Goal: Task Accomplishment & Management: Manage account settings

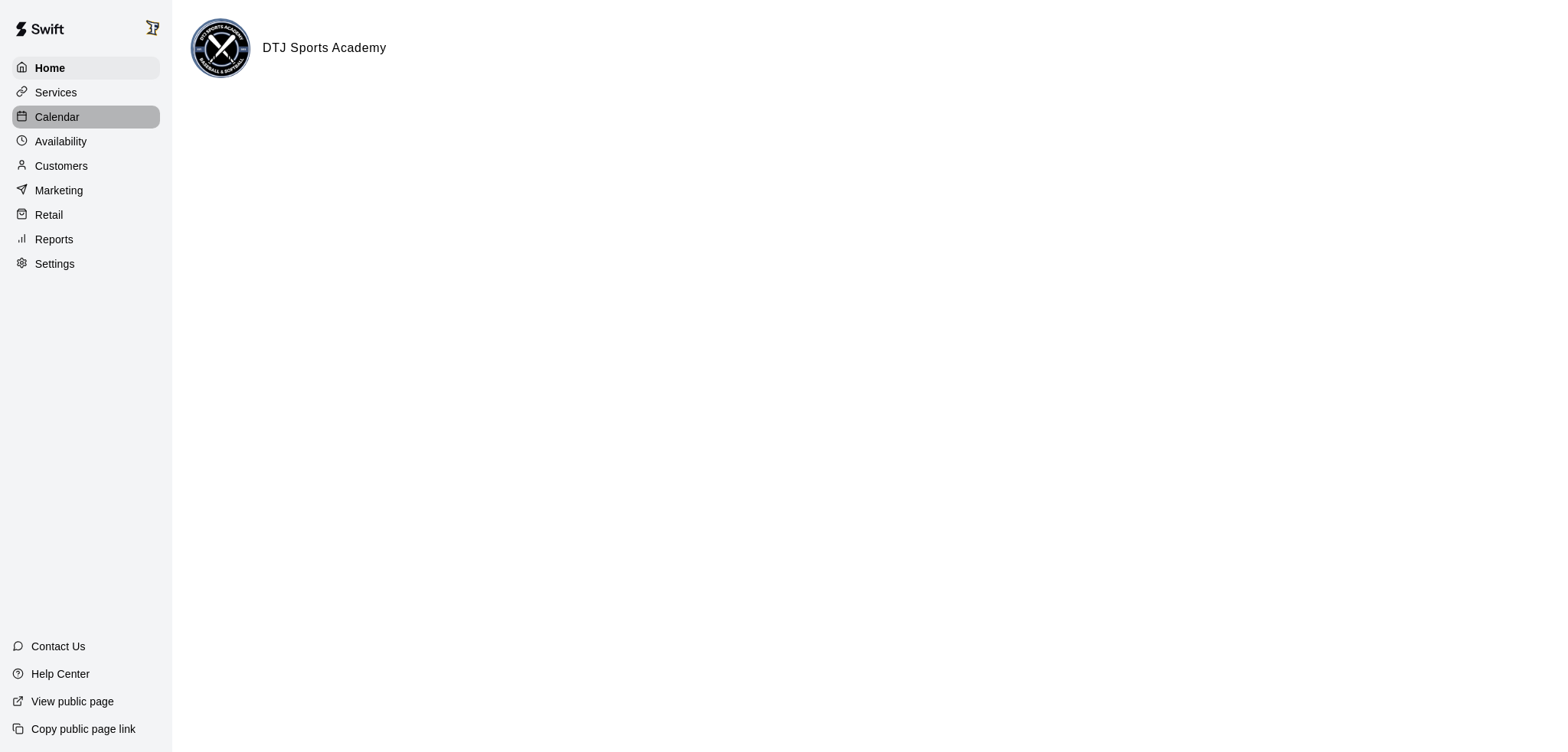
click at [76, 125] on p "Calendar" at bounding box center [57, 117] width 45 height 15
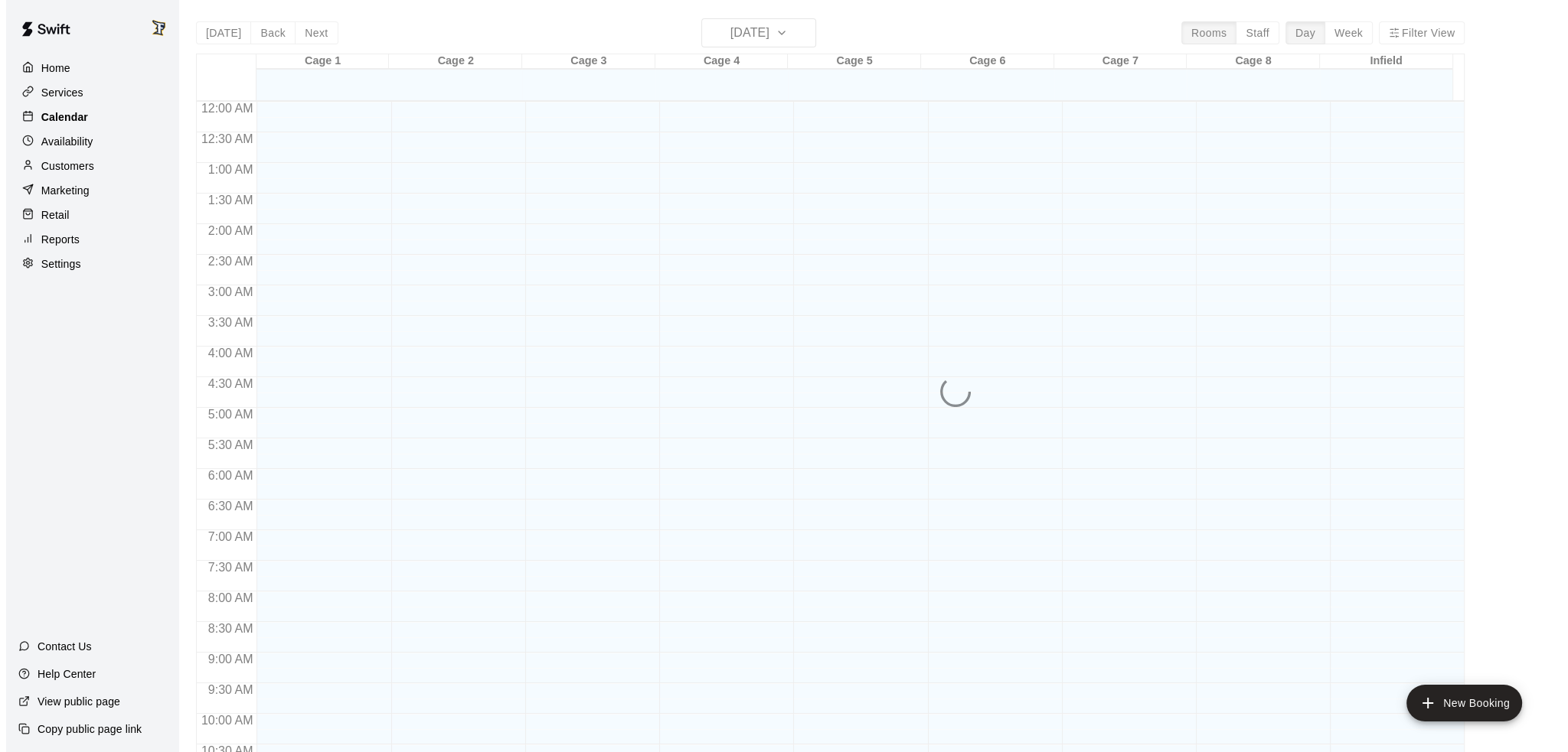
scroll to position [754, 0]
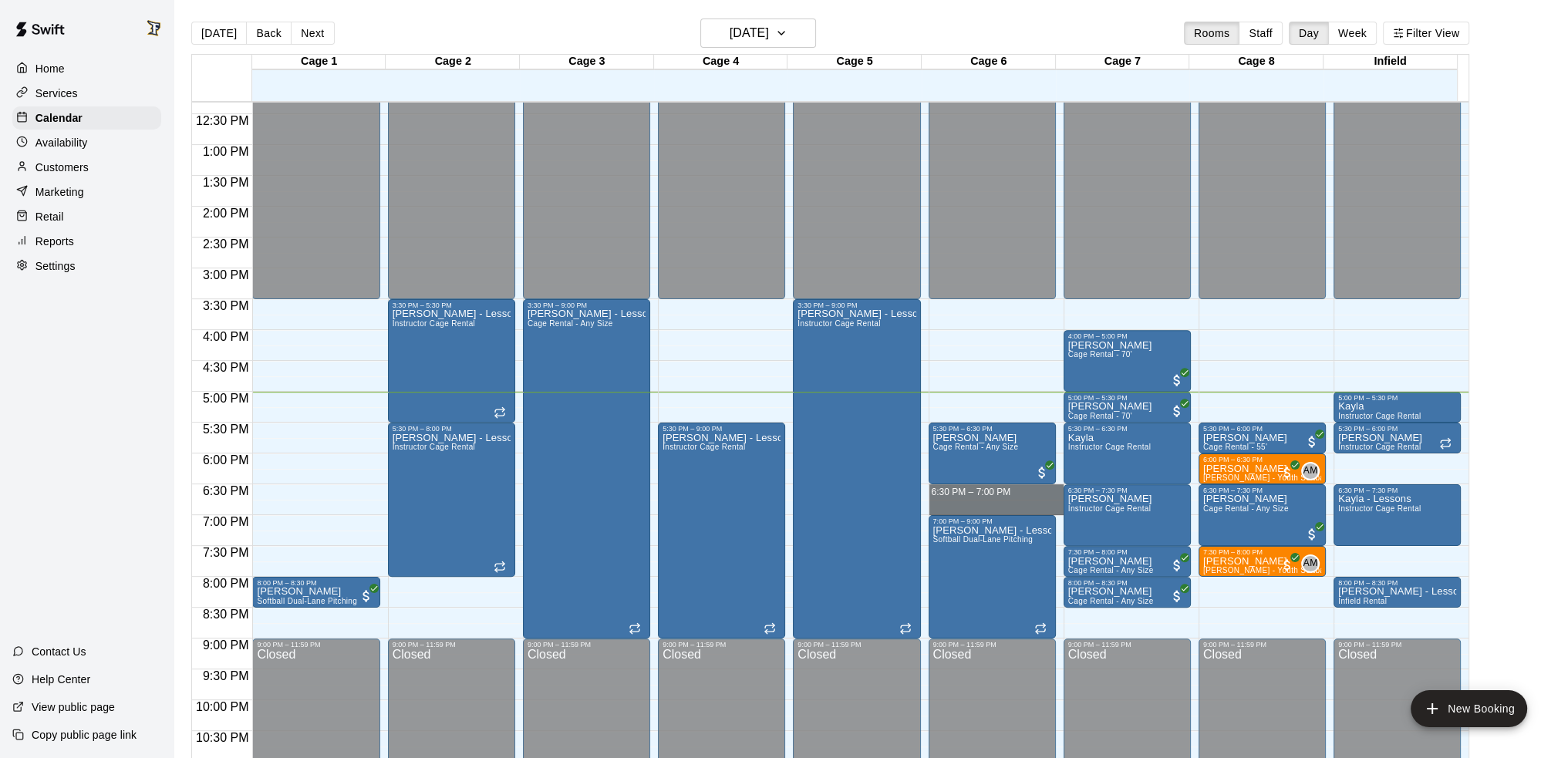
drag, startPoint x: 972, startPoint y: 490, endPoint x: 981, endPoint y: 508, distance: 20.1
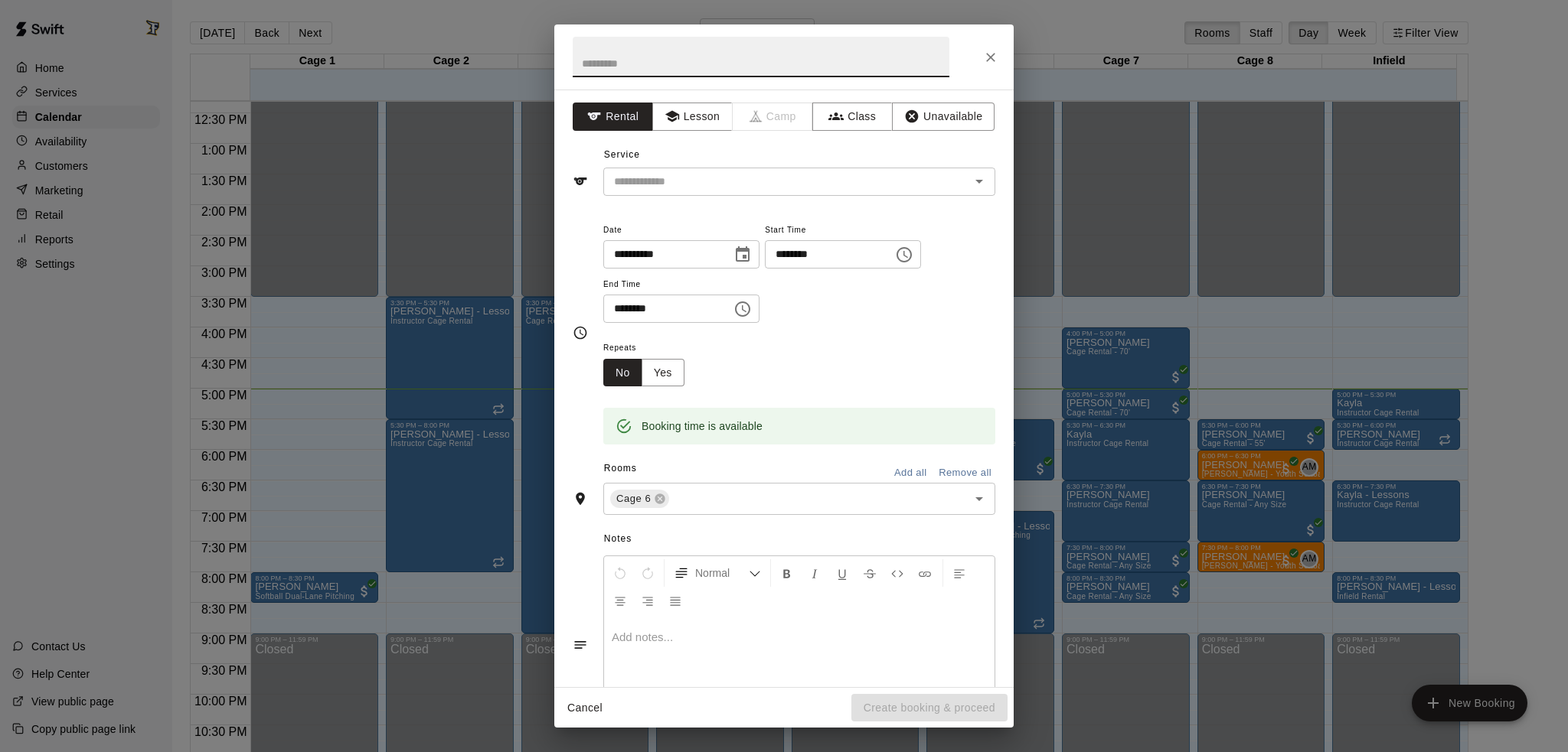
click at [663, 65] on input "text" at bounding box center [761, 57] width 377 height 40
type input "********"
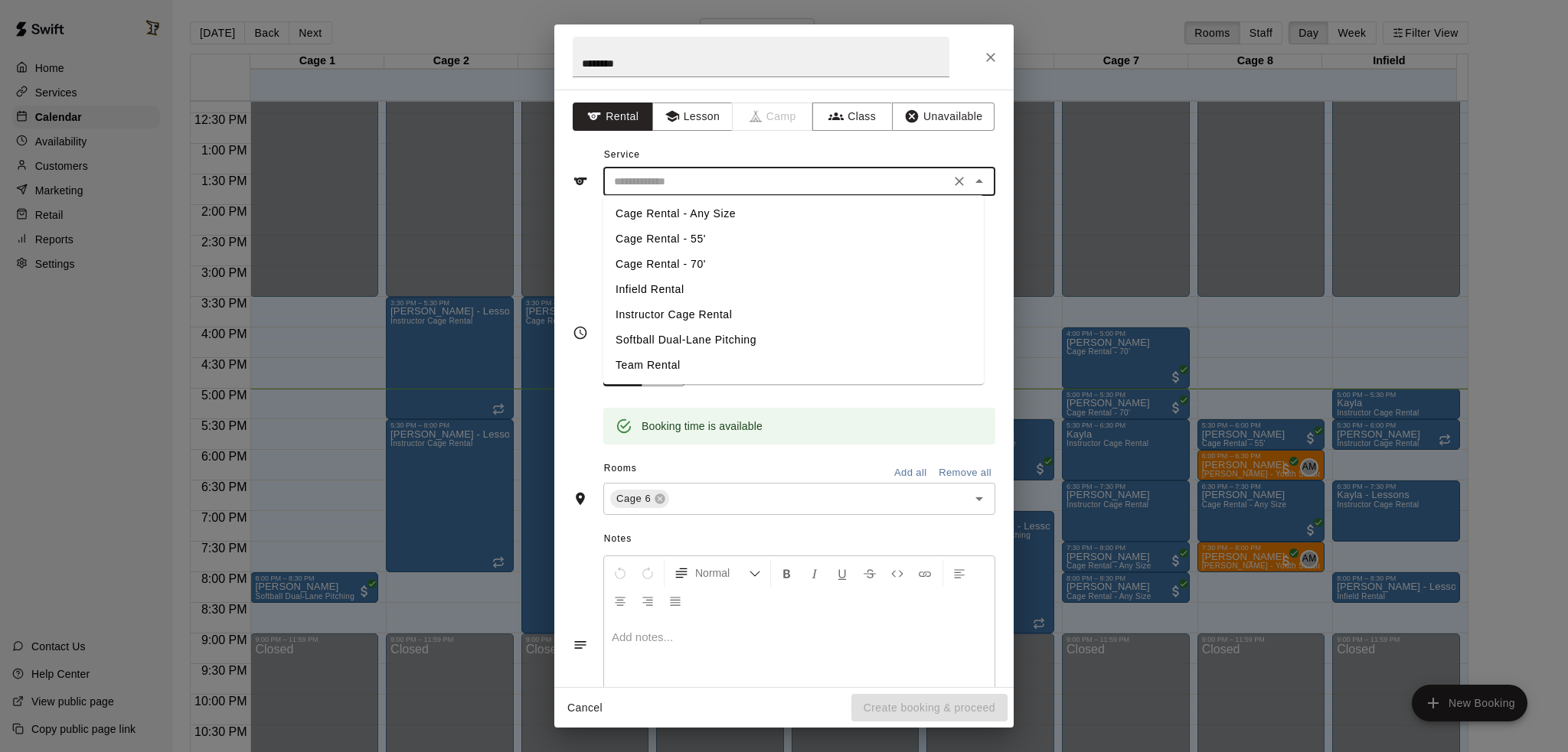
click at [760, 178] on input "text" at bounding box center [777, 182] width 338 height 19
click at [698, 260] on li "Cage Rental - 70'" at bounding box center [794, 264] width 381 height 25
type input "**********"
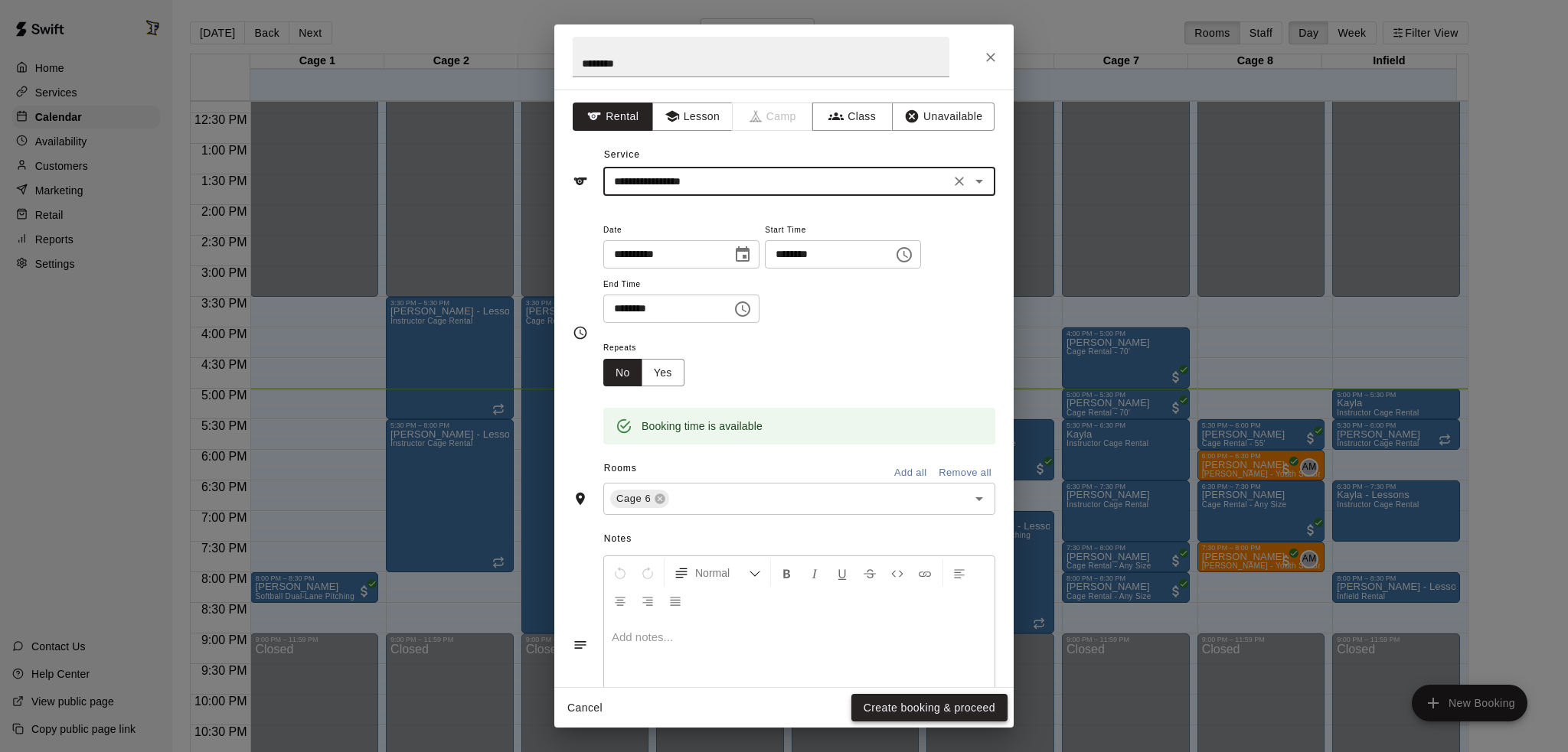
click at [925, 707] on button "Create booking & proceed" at bounding box center [929, 707] width 156 height 28
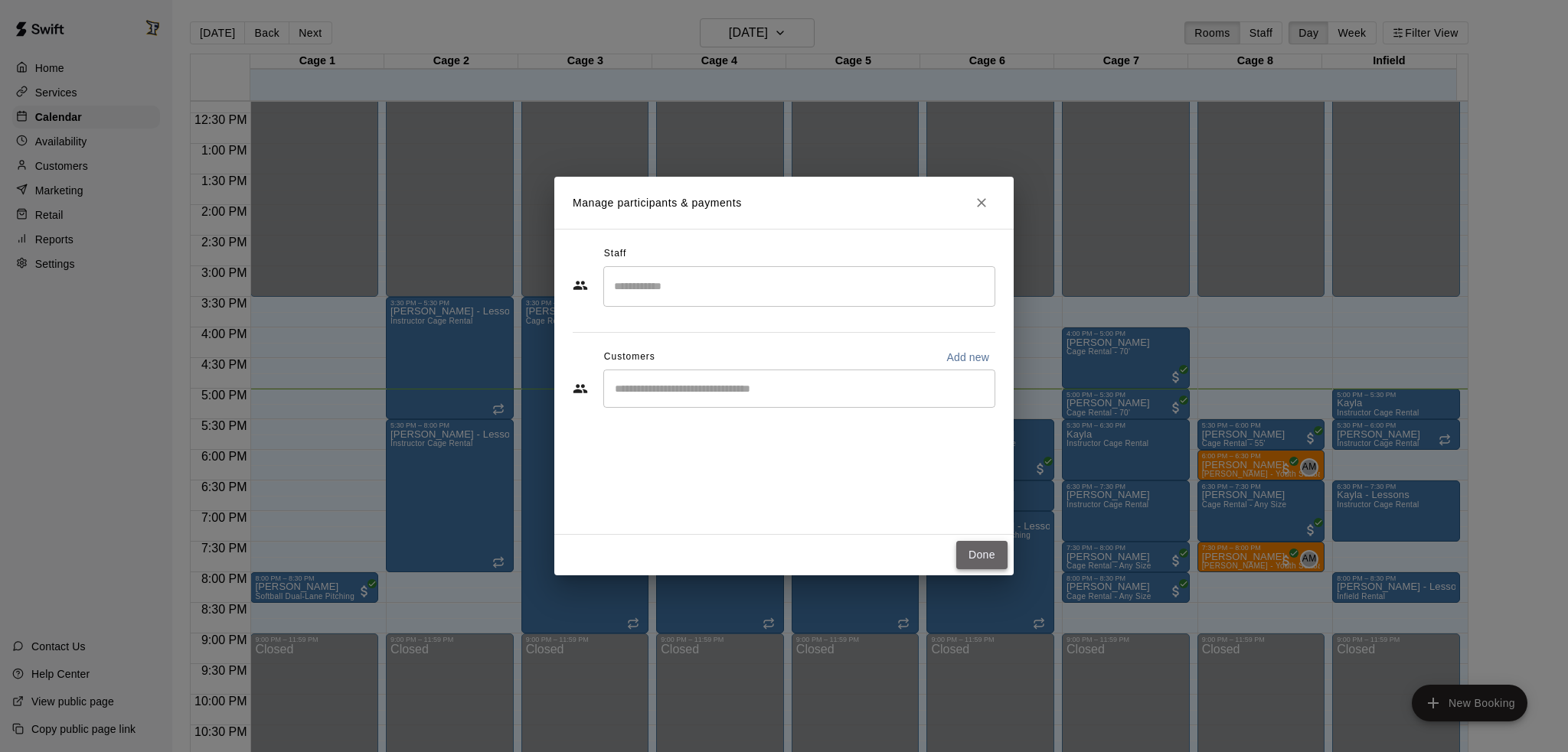
click at [976, 560] on button "Done" at bounding box center [982, 554] width 51 height 28
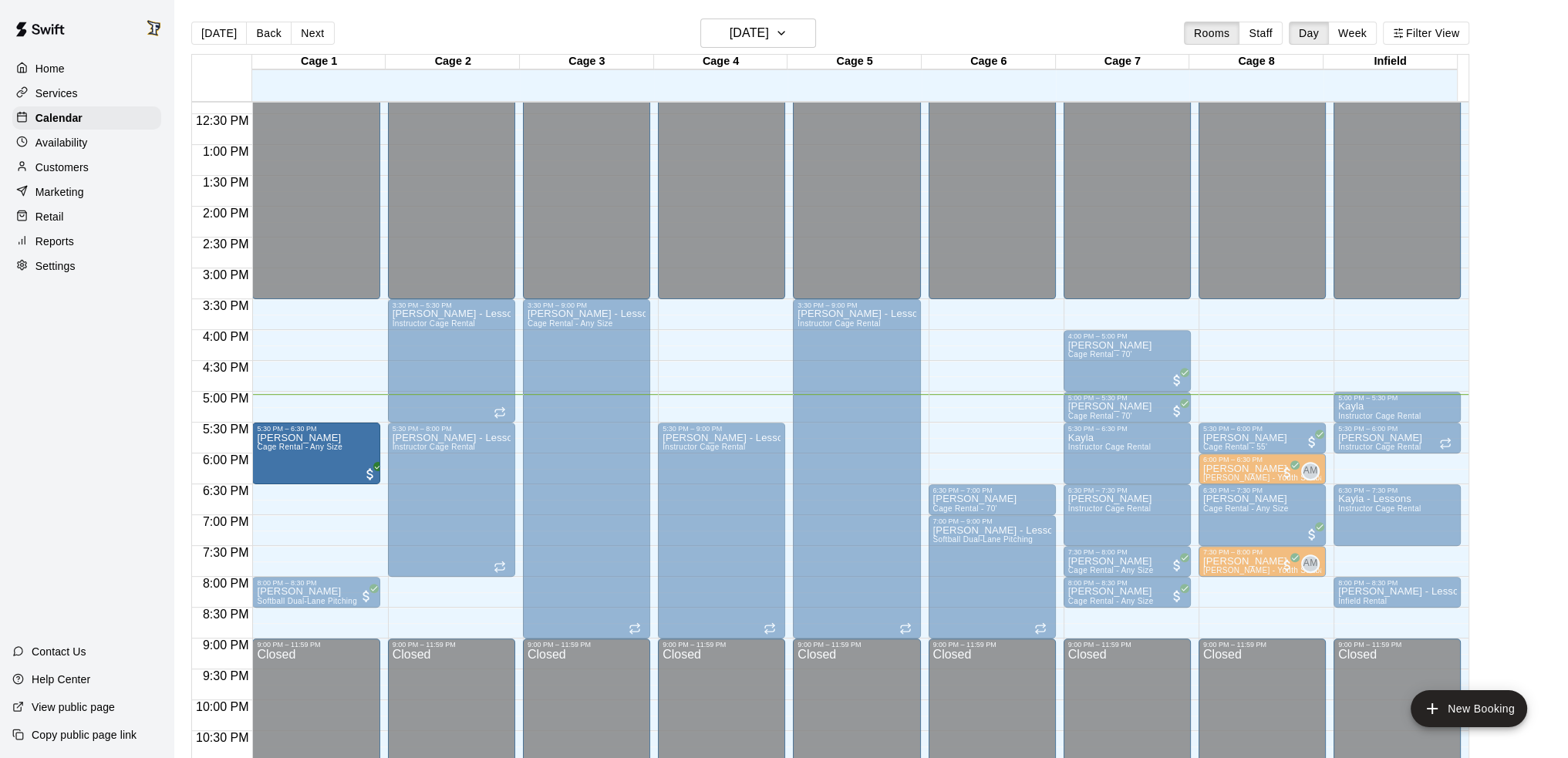
drag, startPoint x: 991, startPoint y: 454, endPoint x: 312, endPoint y: 462, distance: 679.0
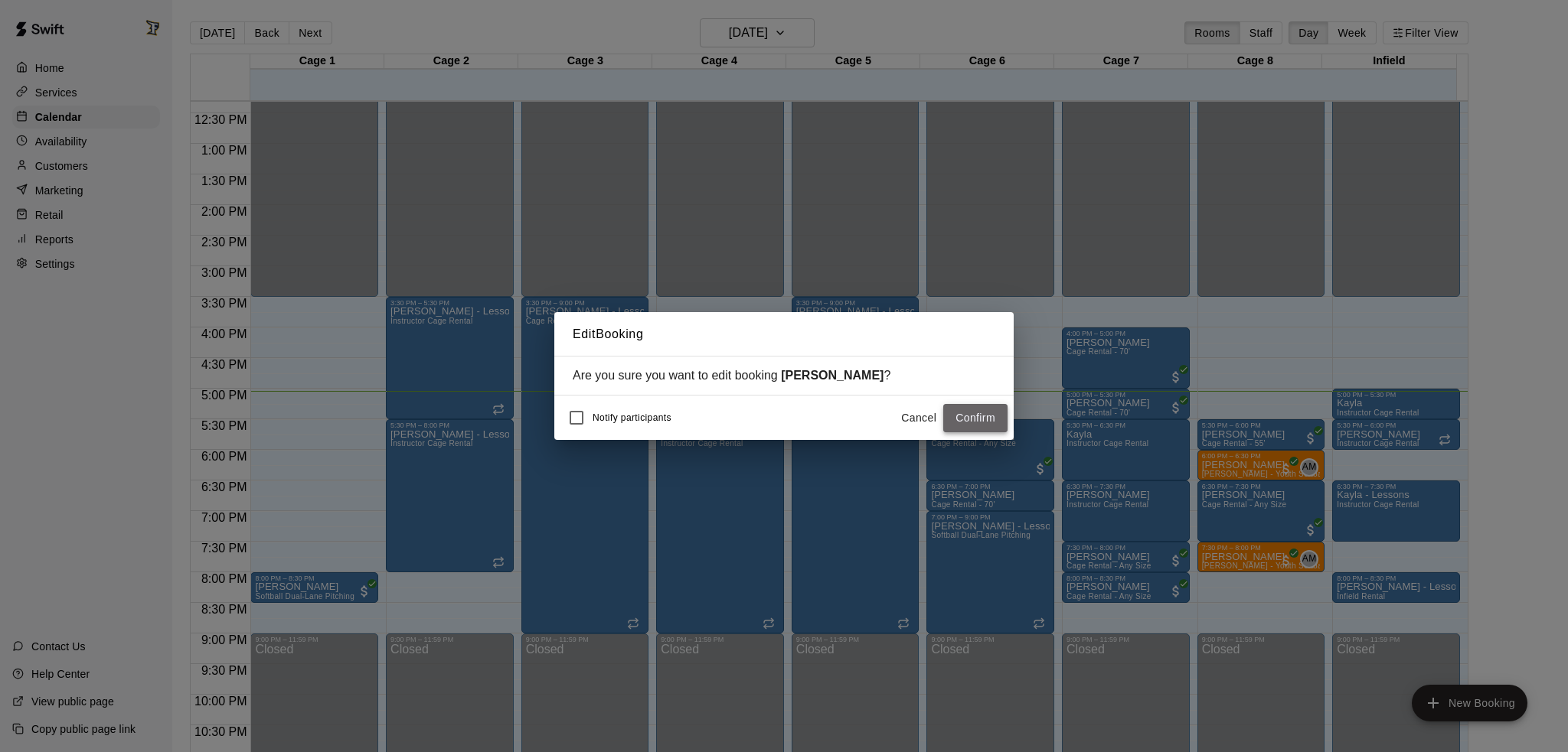
click at [978, 411] on button "Confirm" at bounding box center [975, 418] width 64 height 28
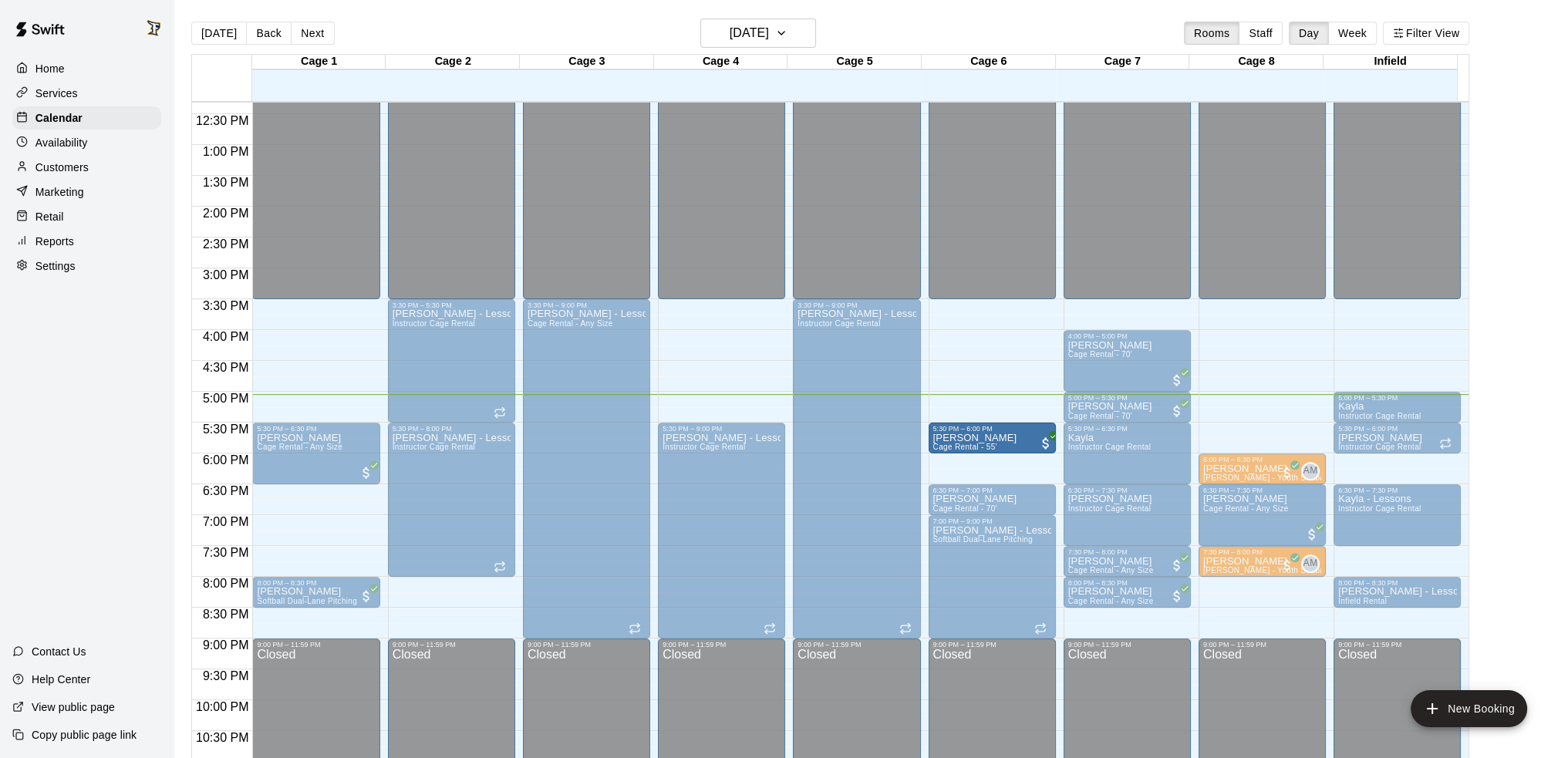
drag, startPoint x: 1261, startPoint y: 434, endPoint x: 1021, endPoint y: 441, distance: 240.1
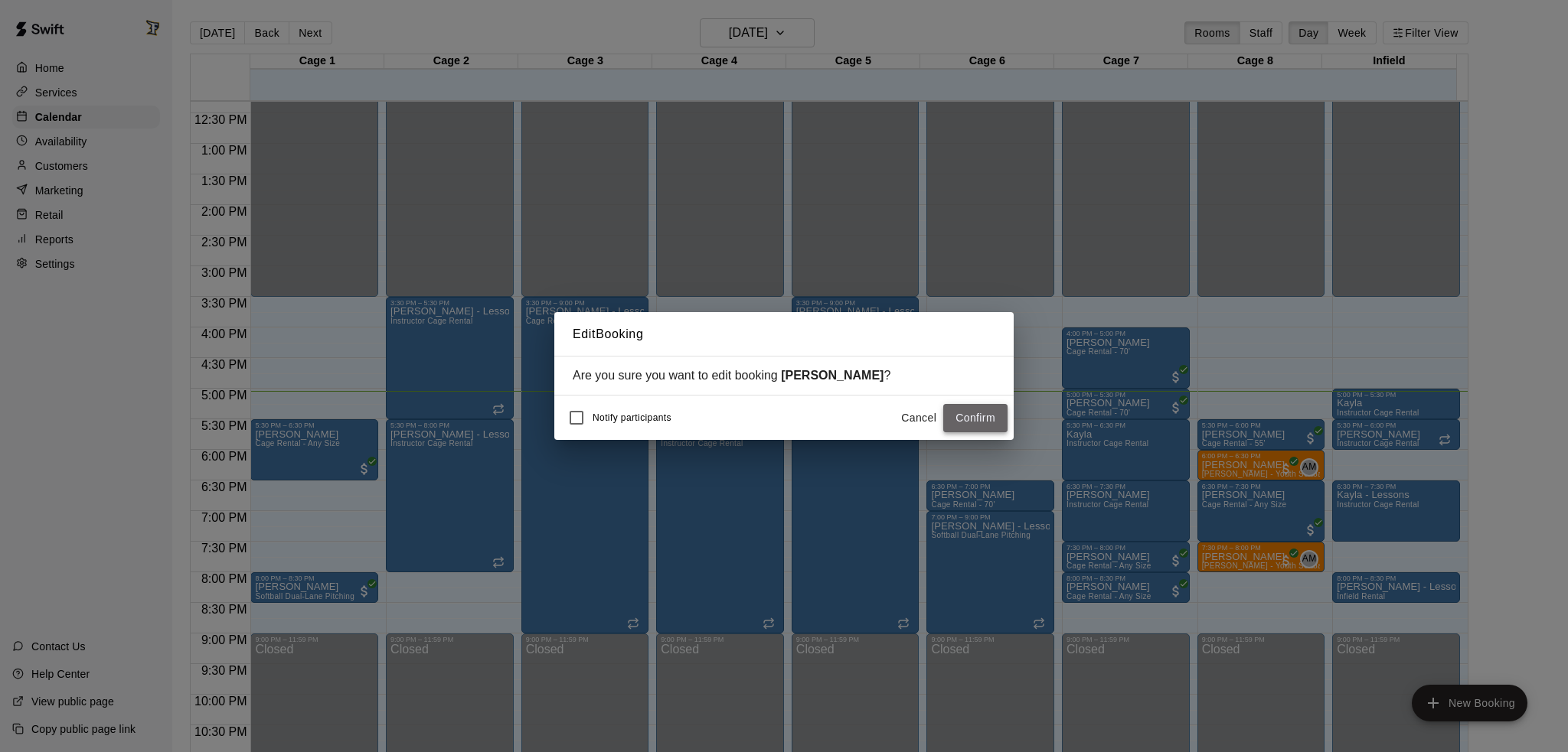
click at [977, 414] on button "Confirm" at bounding box center [975, 418] width 64 height 28
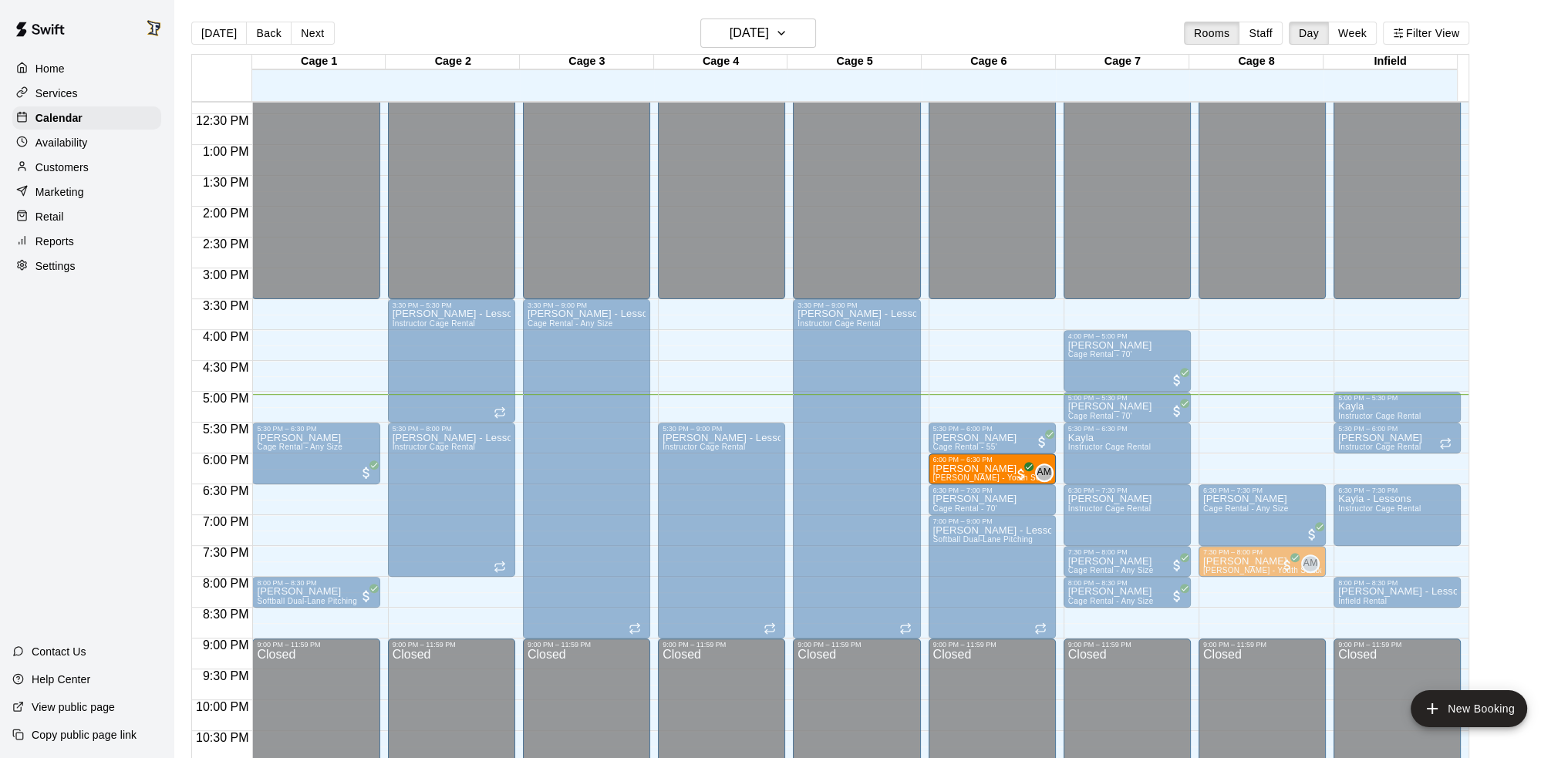
drag, startPoint x: 1251, startPoint y: 468, endPoint x: 1006, endPoint y: 474, distance: 245.1
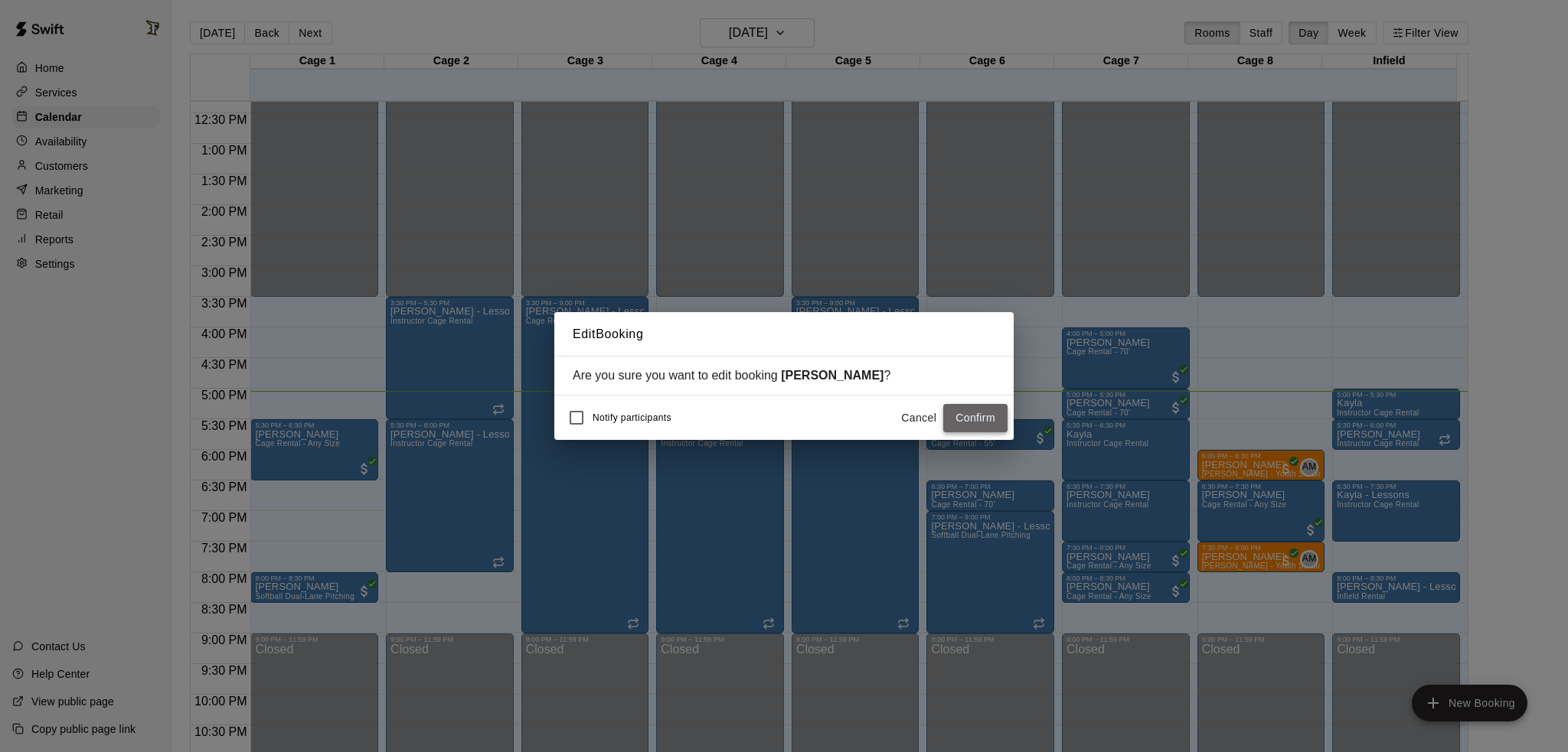
click at [961, 420] on button "Confirm" at bounding box center [975, 418] width 64 height 28
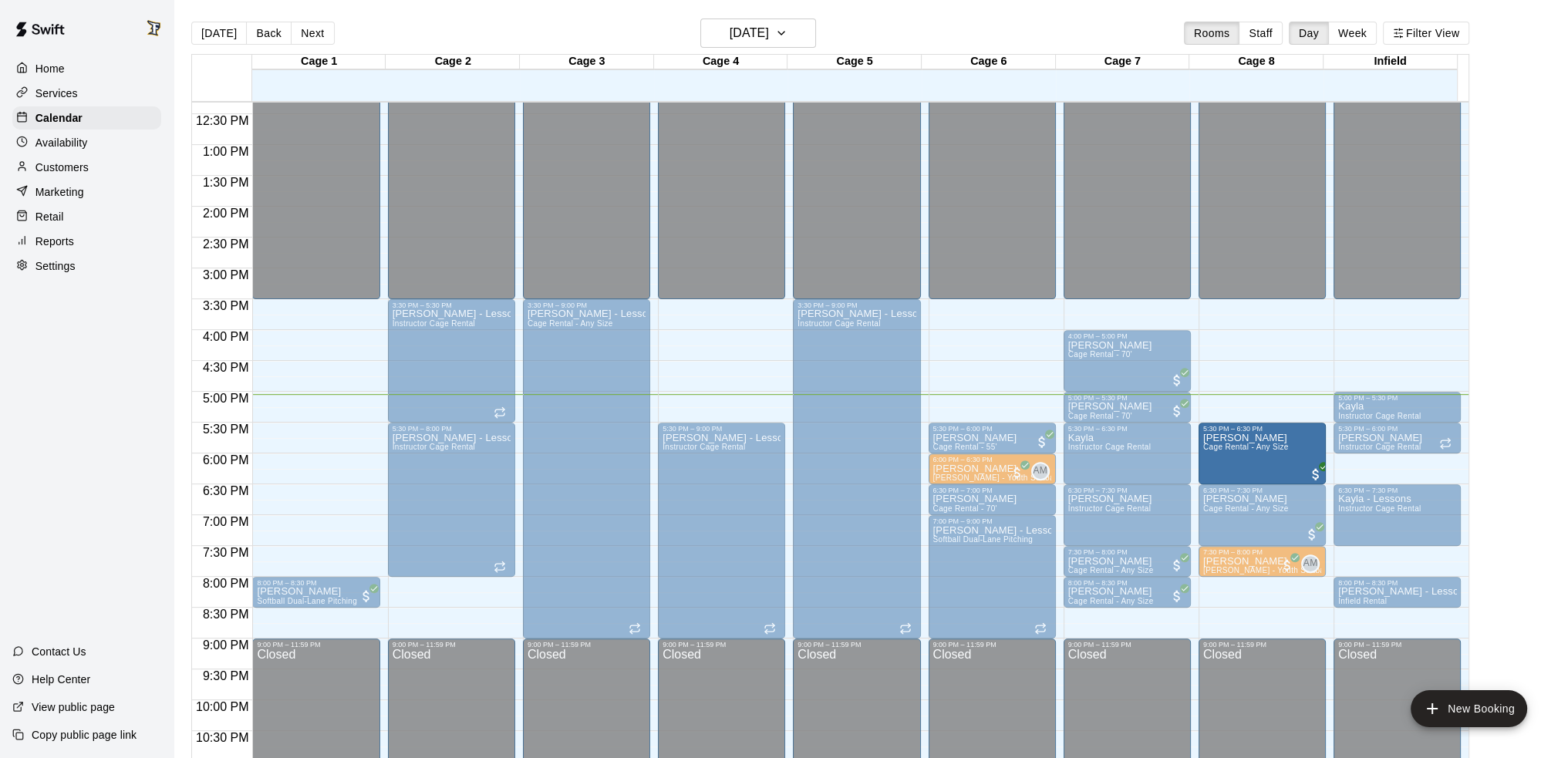
drag, startPoint x: 281, startPoint y: 439, endPoint x: 1255, endPoint y: 448, distance: 974.0
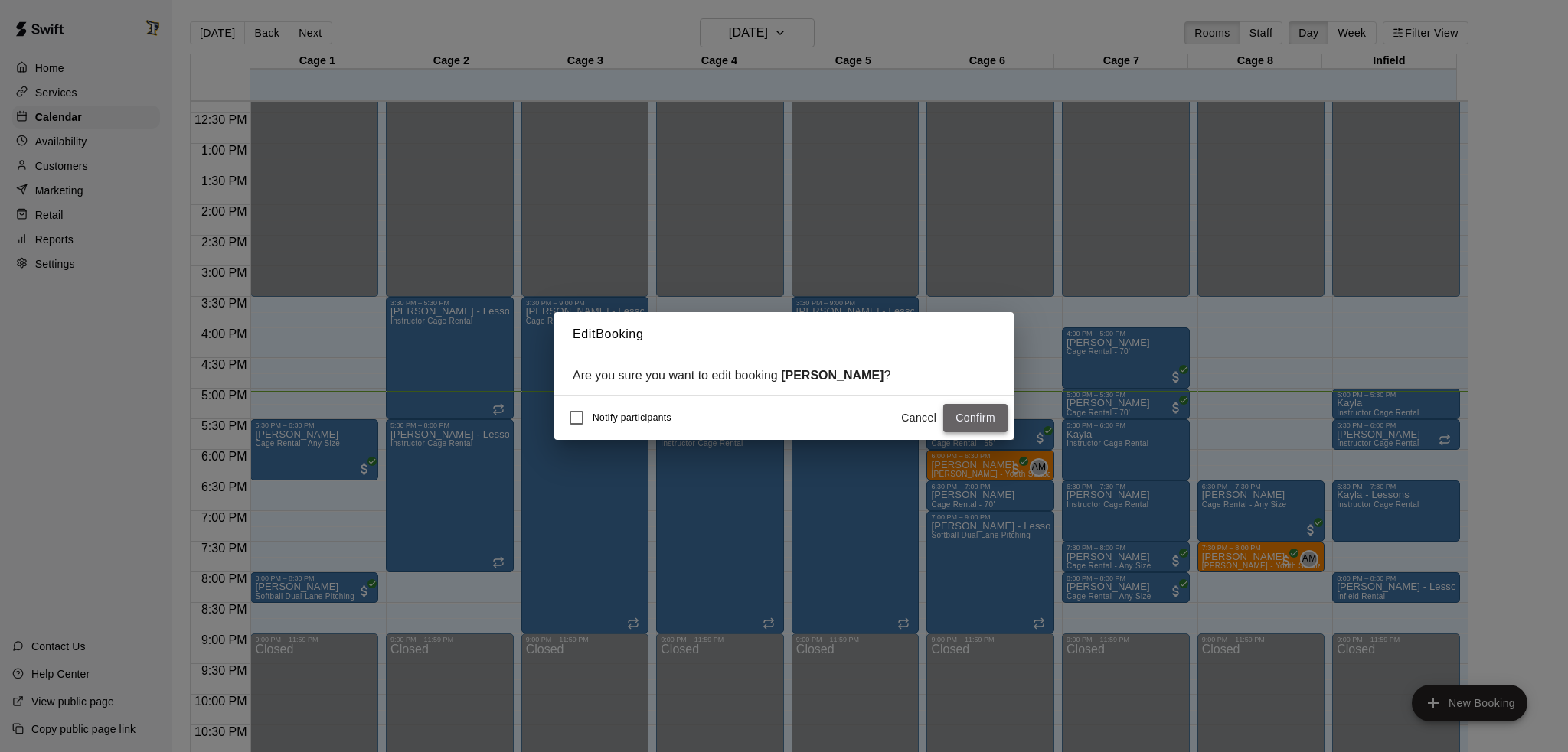
click at [986, 421] on button "Confirm" at bounding box center [975, 418] width 64 height 28
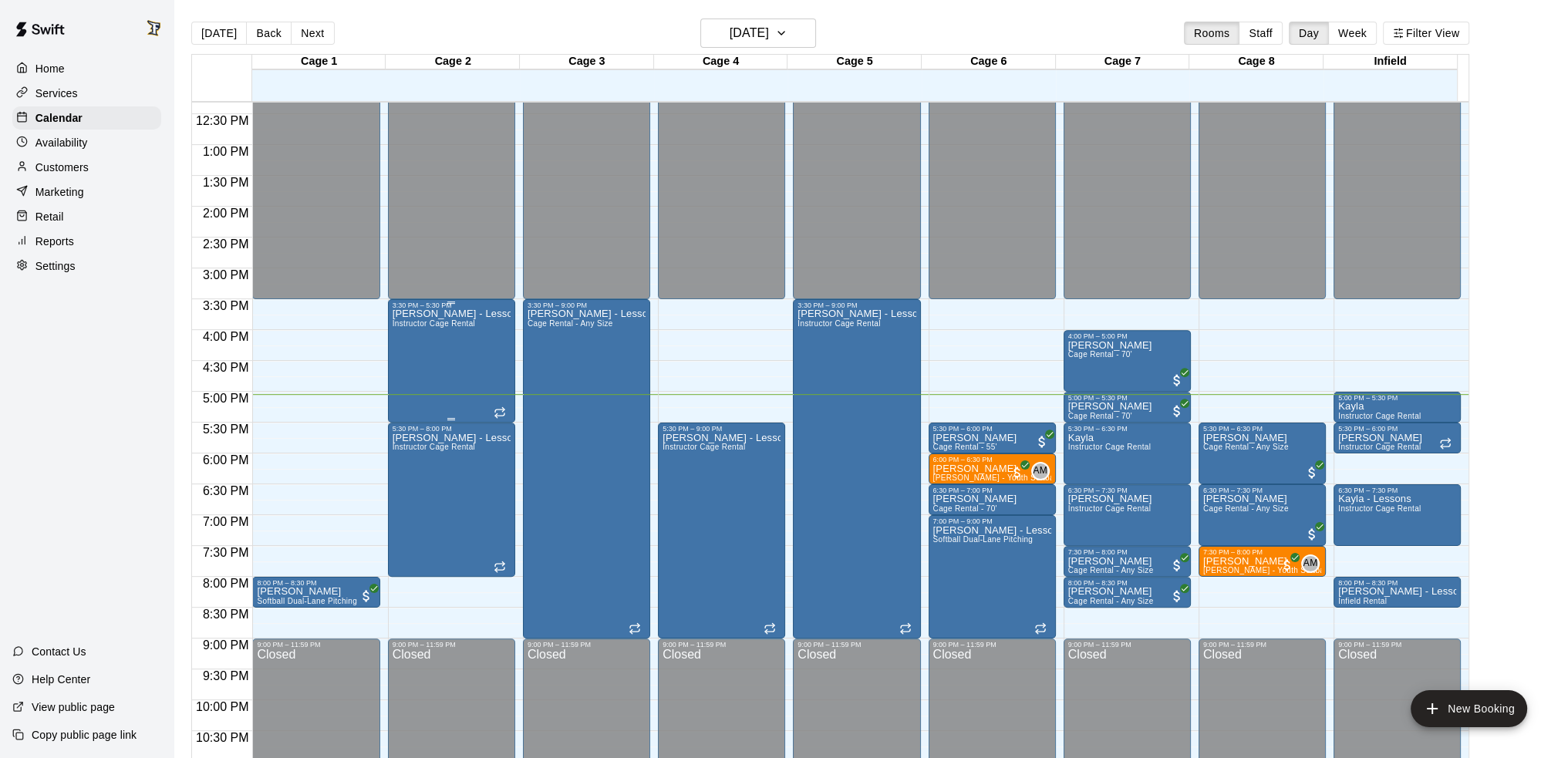
click at [435, 360] on div "[PERSON_NAME] - Lessons Instructor Cage Rental" at bounding box center [451, 688] width 118 height 758
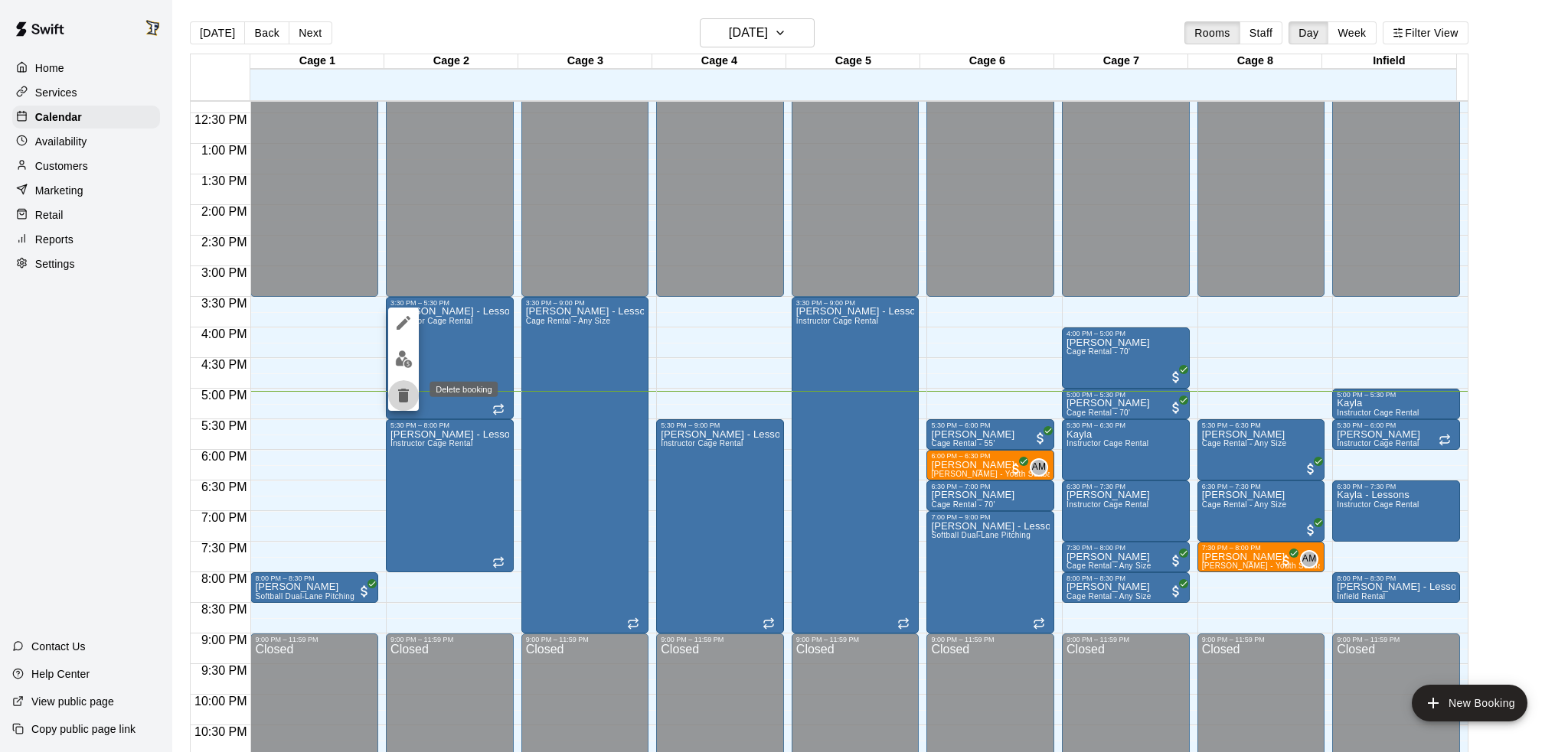
click at [399, 402] on icon "delete" at bounding box center [403, 395] width 19 height 19
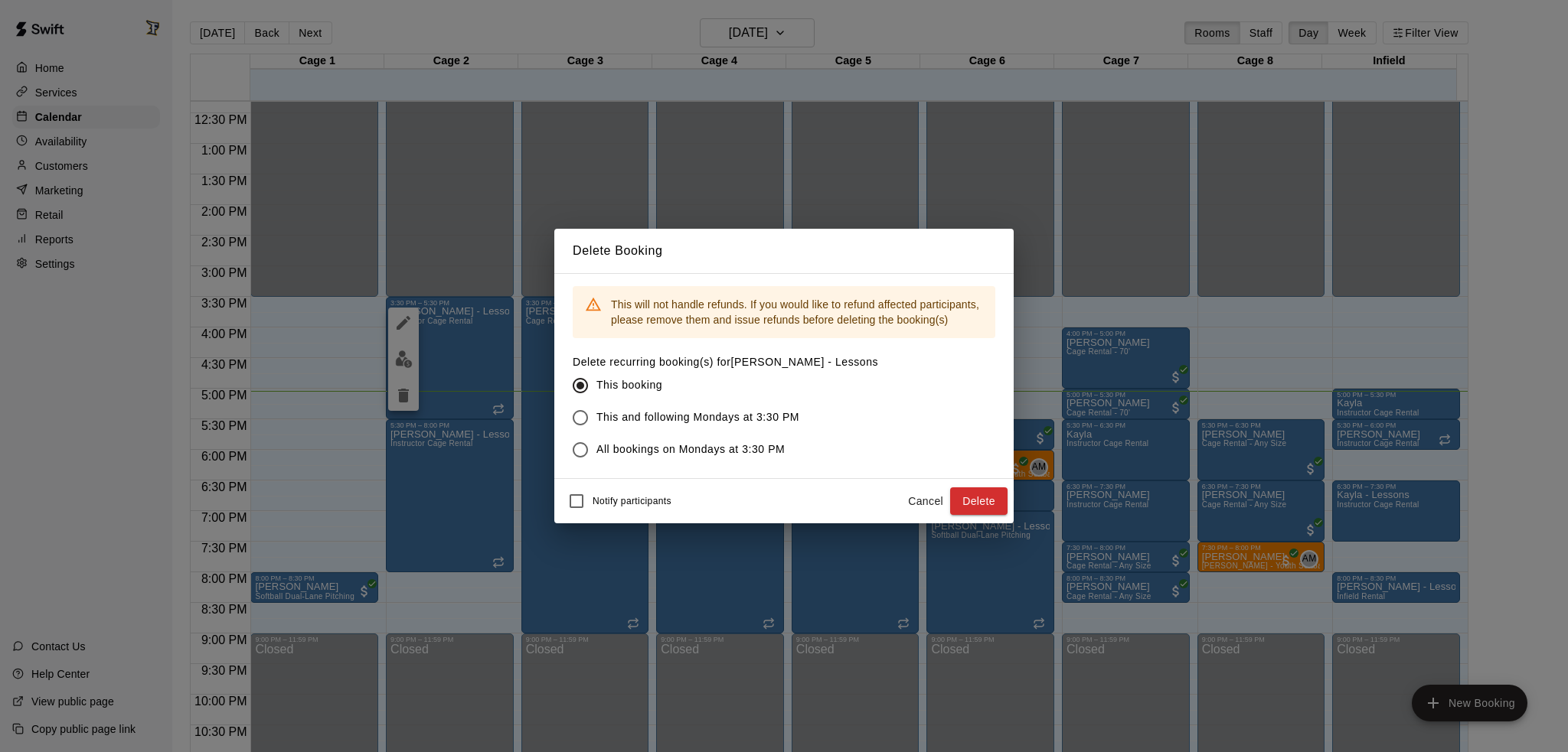
click at [689, 413] on span "This and following Mondays at 3:30 PM" at bounding box center [697, 418] width 203 height 16
click at [1007, 501] on button "Delete" at bounding box center [978, 501] width 58 height 28
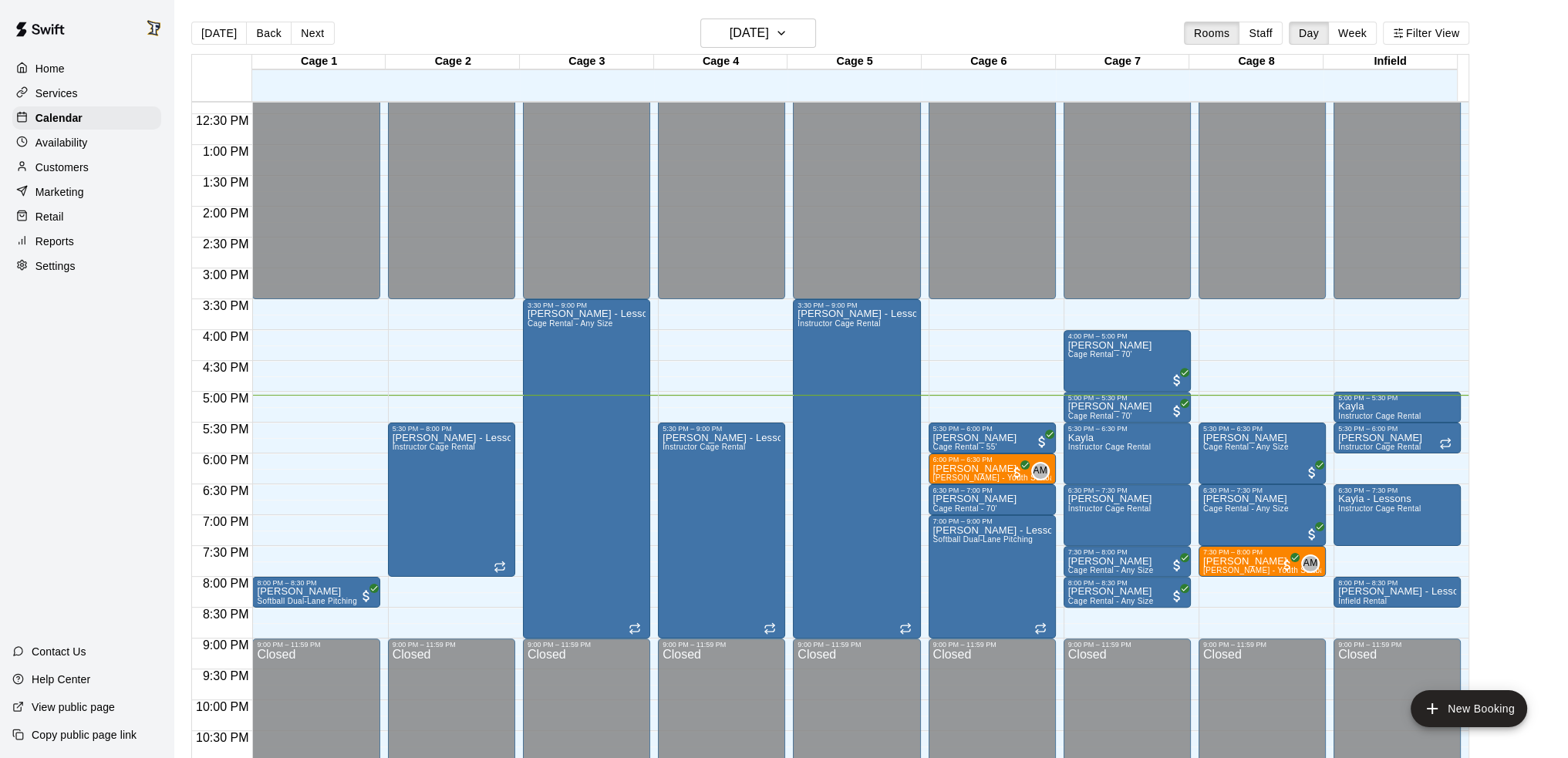
click at [83, 410] on div "Home Services Calendar Availability Customers Marketing Retail Reports Settings…" at bounding box center [86, 379] width 174 height 758
click at [989, 438] on p "[PERSON_NAME]" at bounding box center [975, 438] width 84 height 0
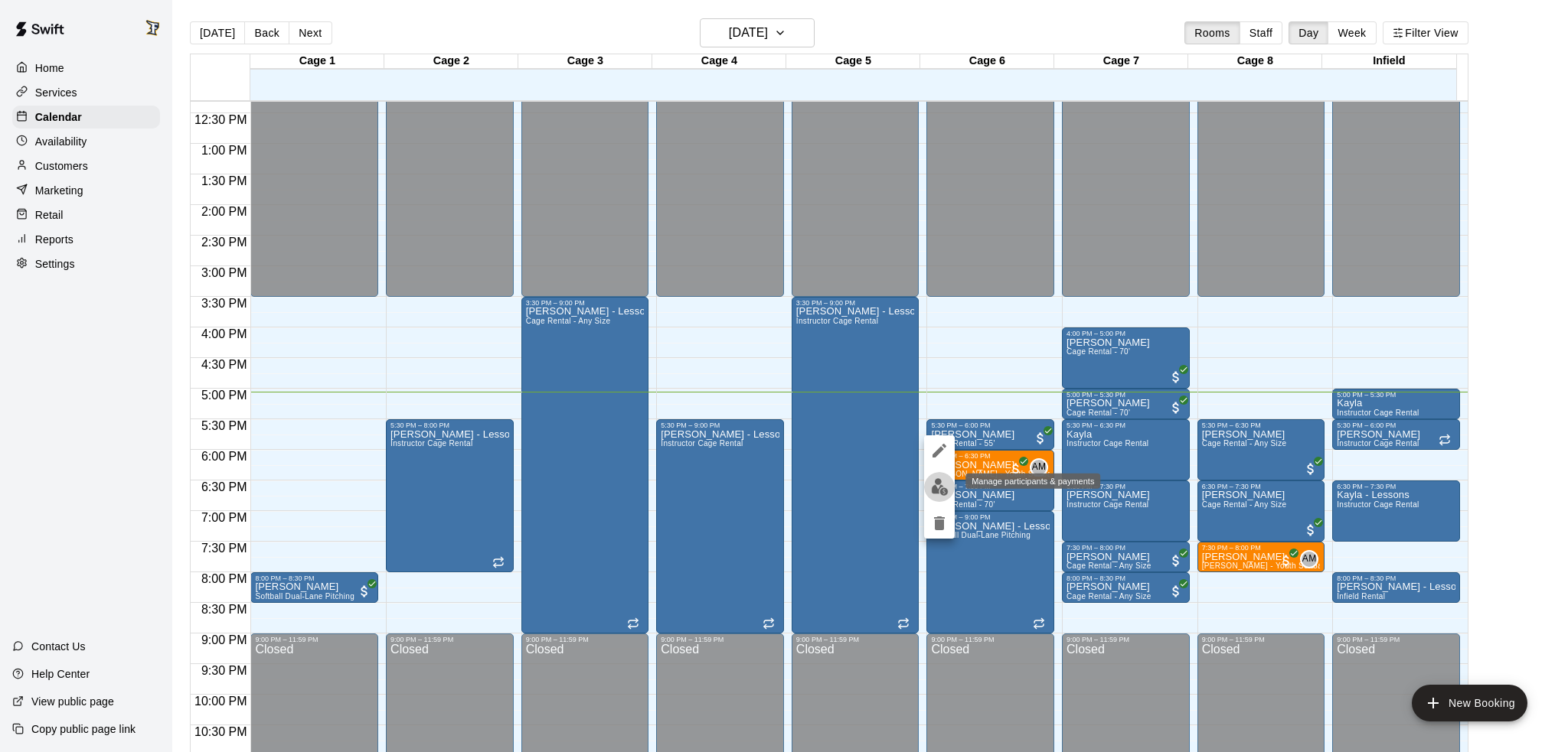
click at [935, 487] on img "edit" at bounding box center [940, 487] width 18 height 18
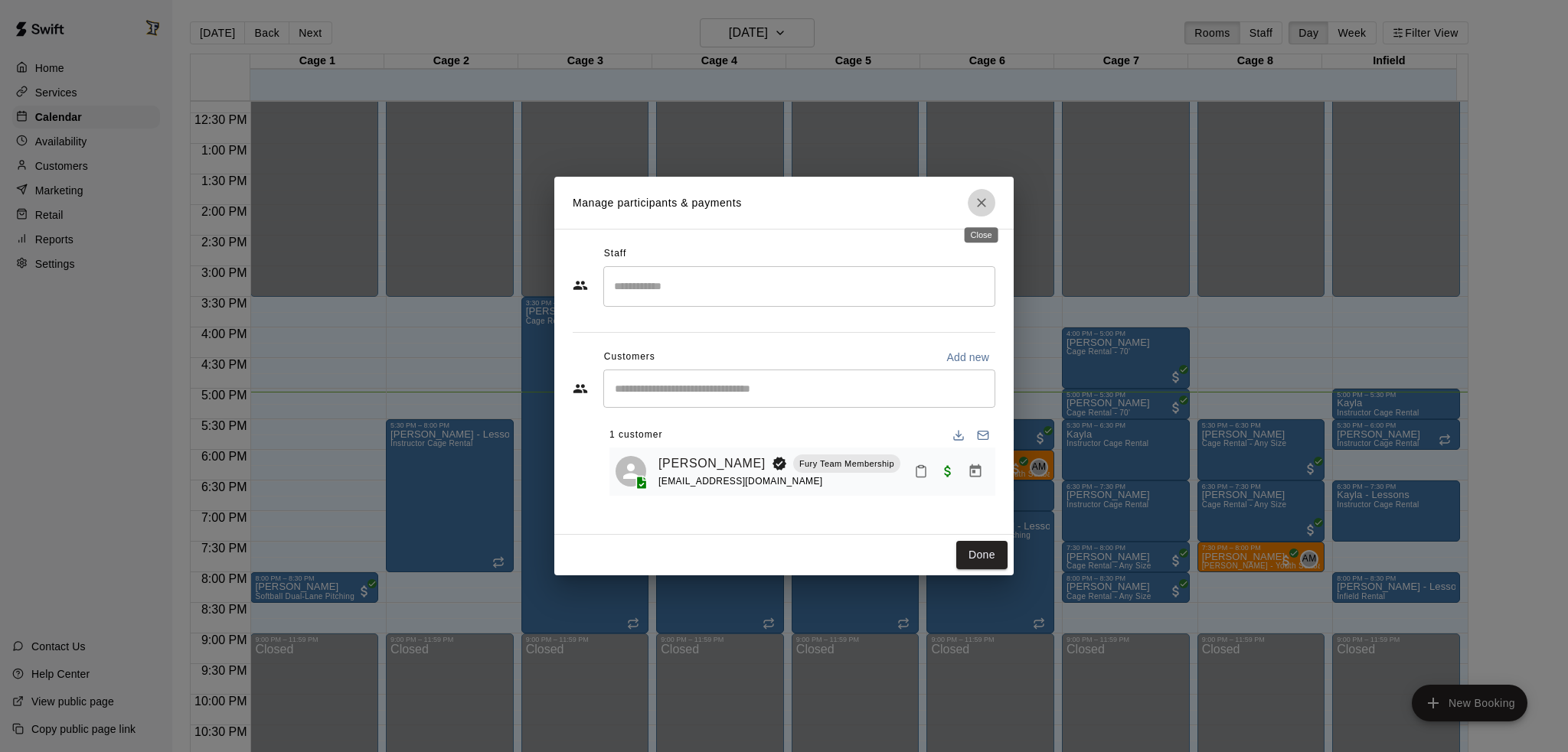
click at [978, 202] on icon "Close" at bounding box center [981, 202] width 15 height 15
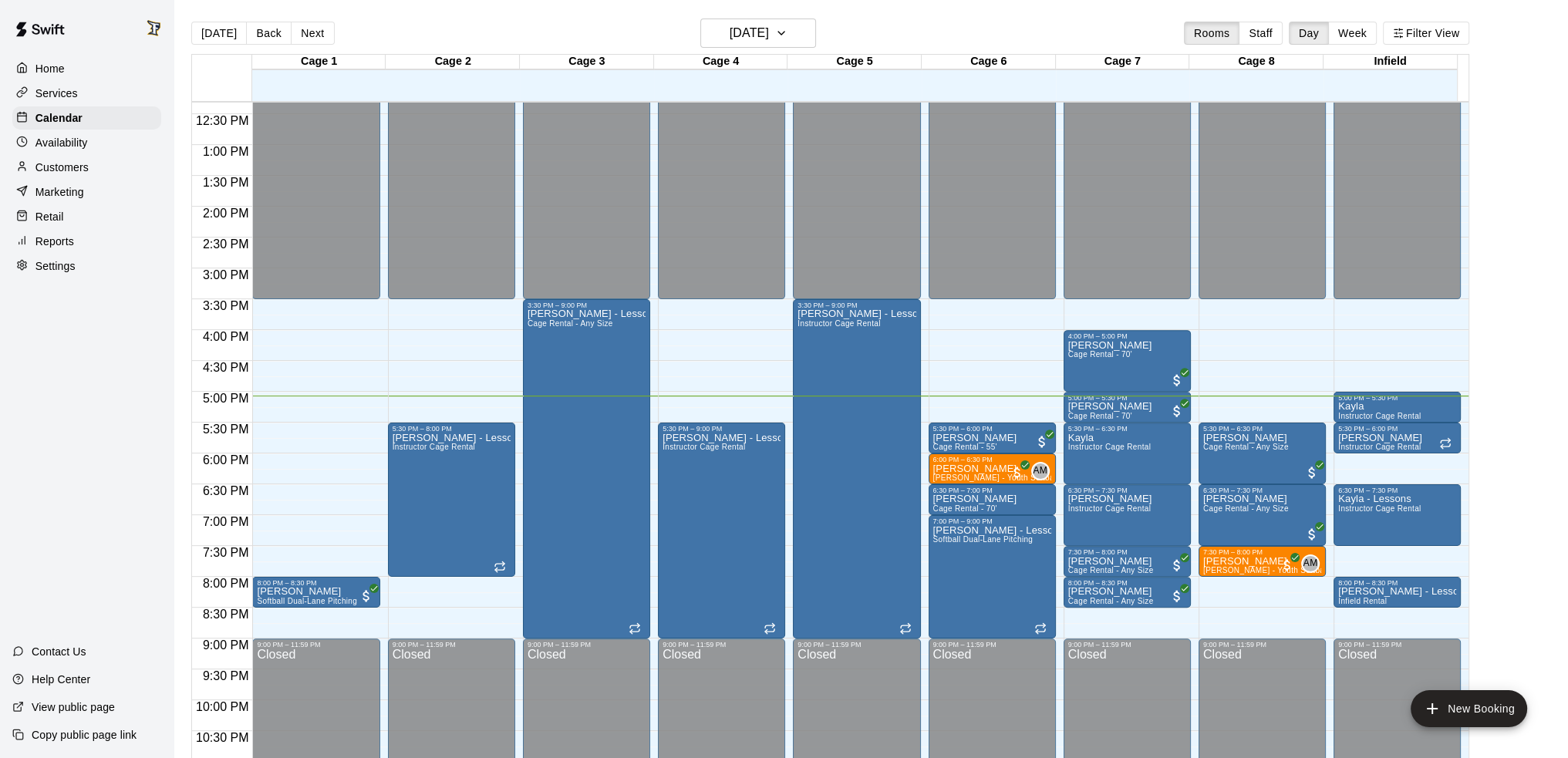
click at [59, 175] on p "Customers" at bounding box center [61, 167] width 53 height 16
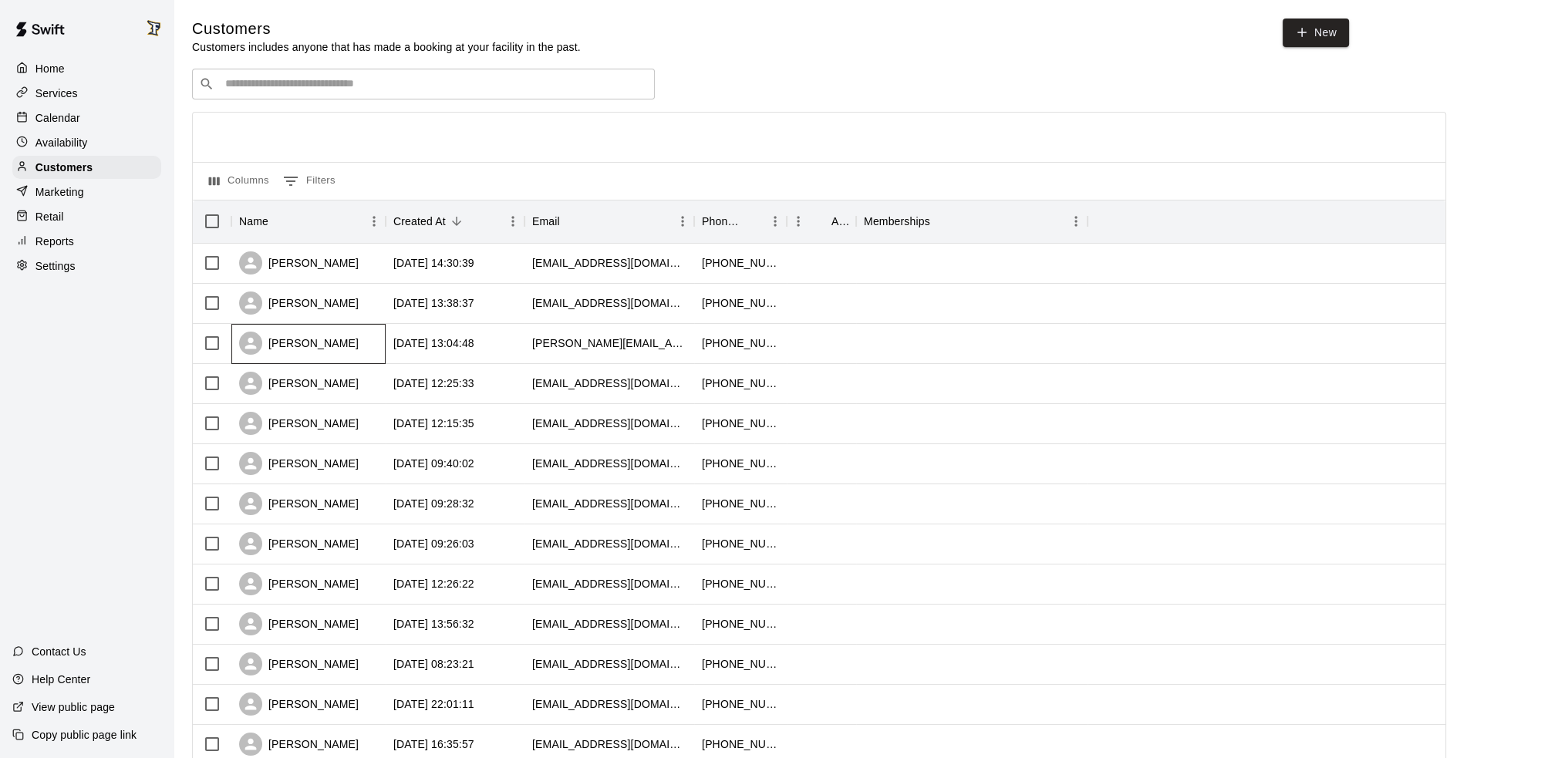
click at [352, 350] on div "[PERSON_NAME]" at bounding box center [308, 344] width 154 height 40
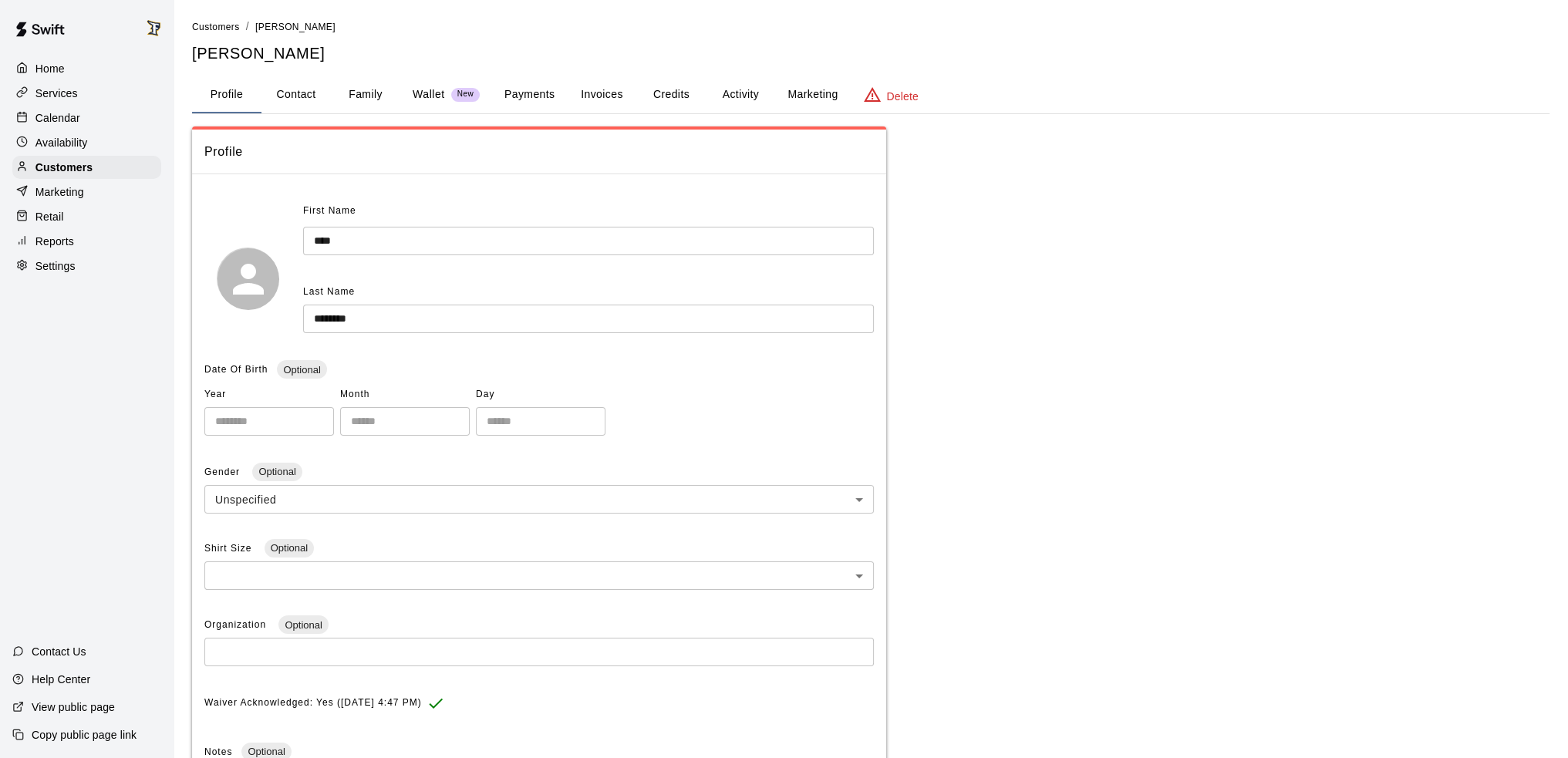
click at [720, 91] on button "Activity" at bounding box center [740, 95] width 69 height 37
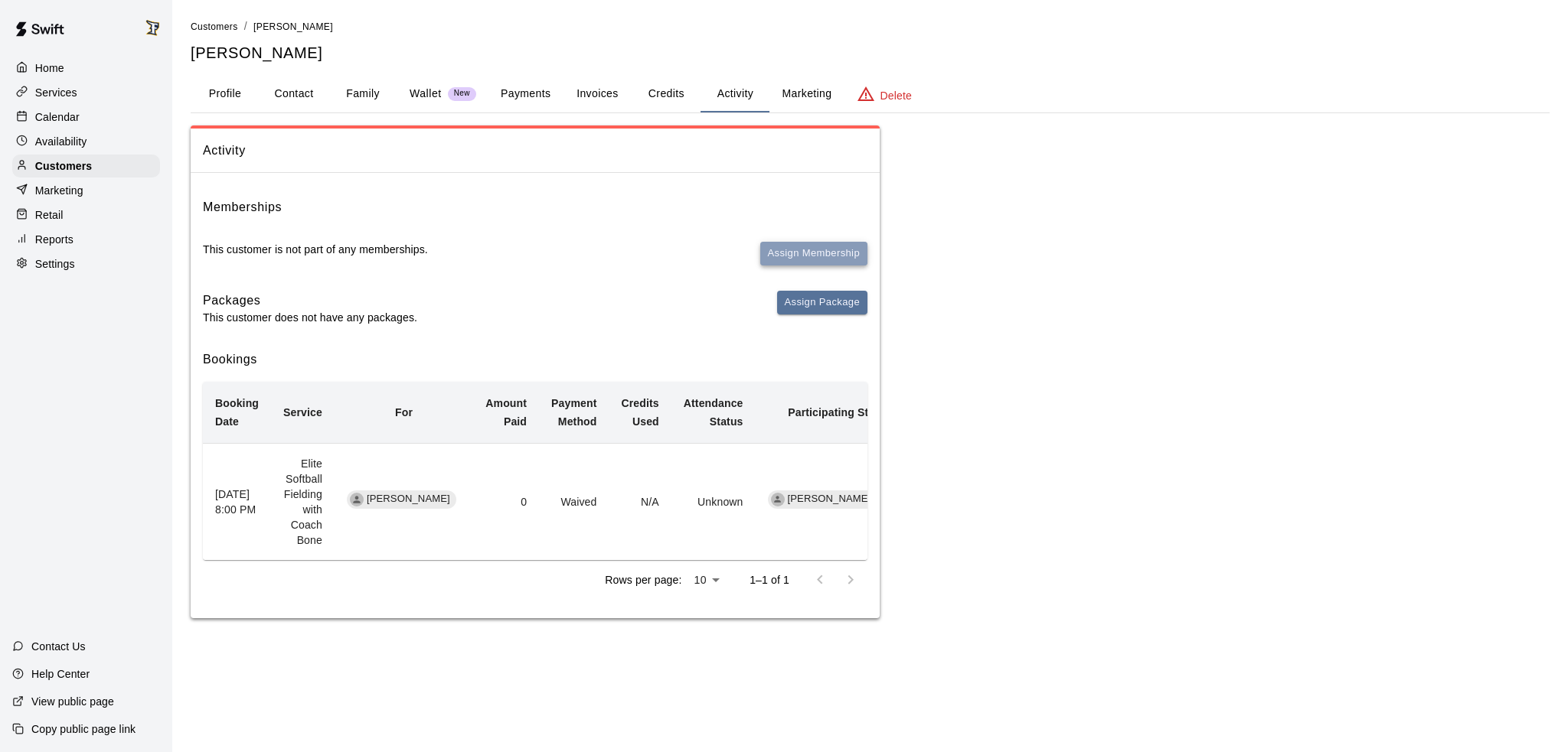
click at [787, 244] on button "Assign Membership" at bounding box center [814, 253] width 107 height 23
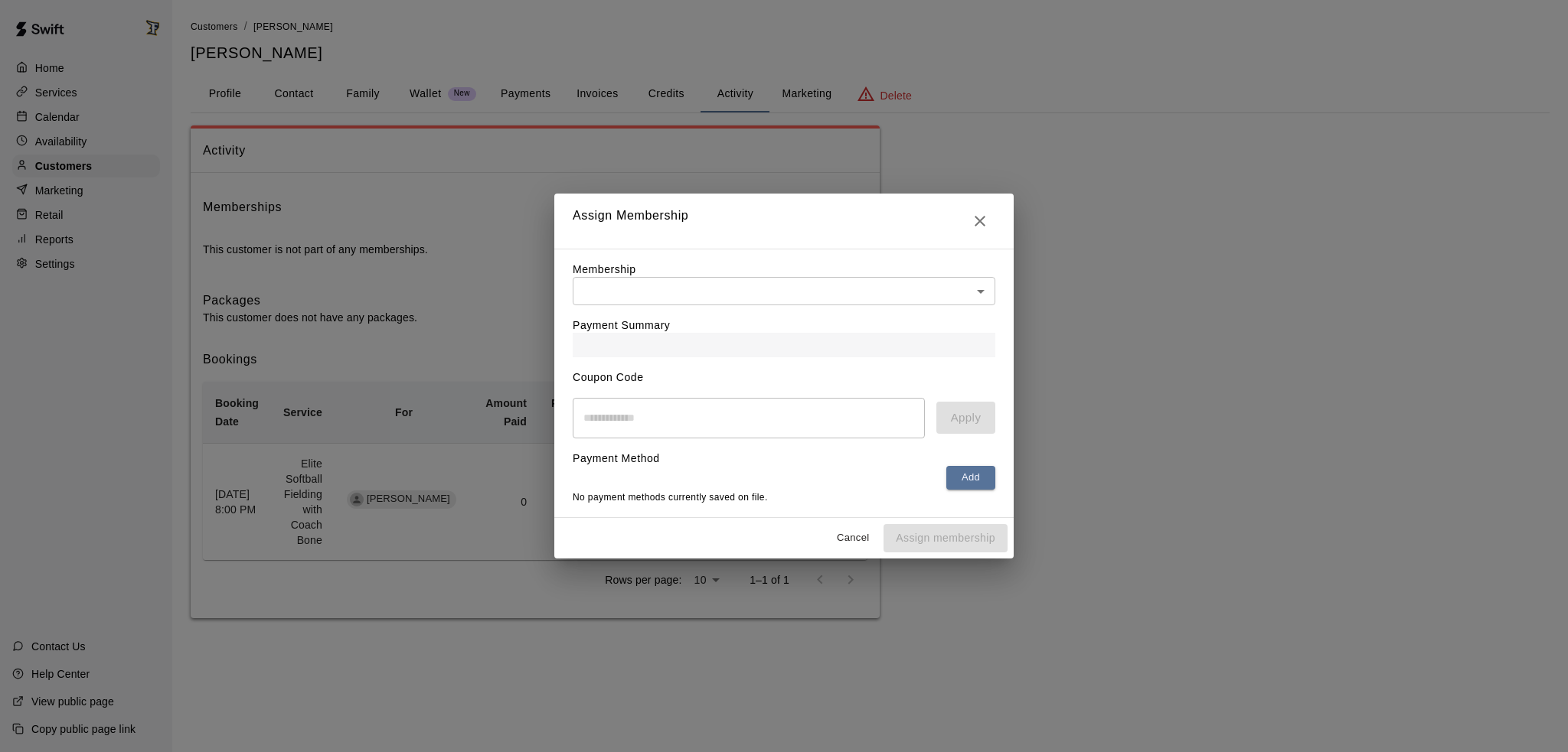
click at [668, 274] on body "Home Services Calendar Availability Customers Marketing Retail Reports Settings…" at bounding box center [784, 325] width 1568 height 649
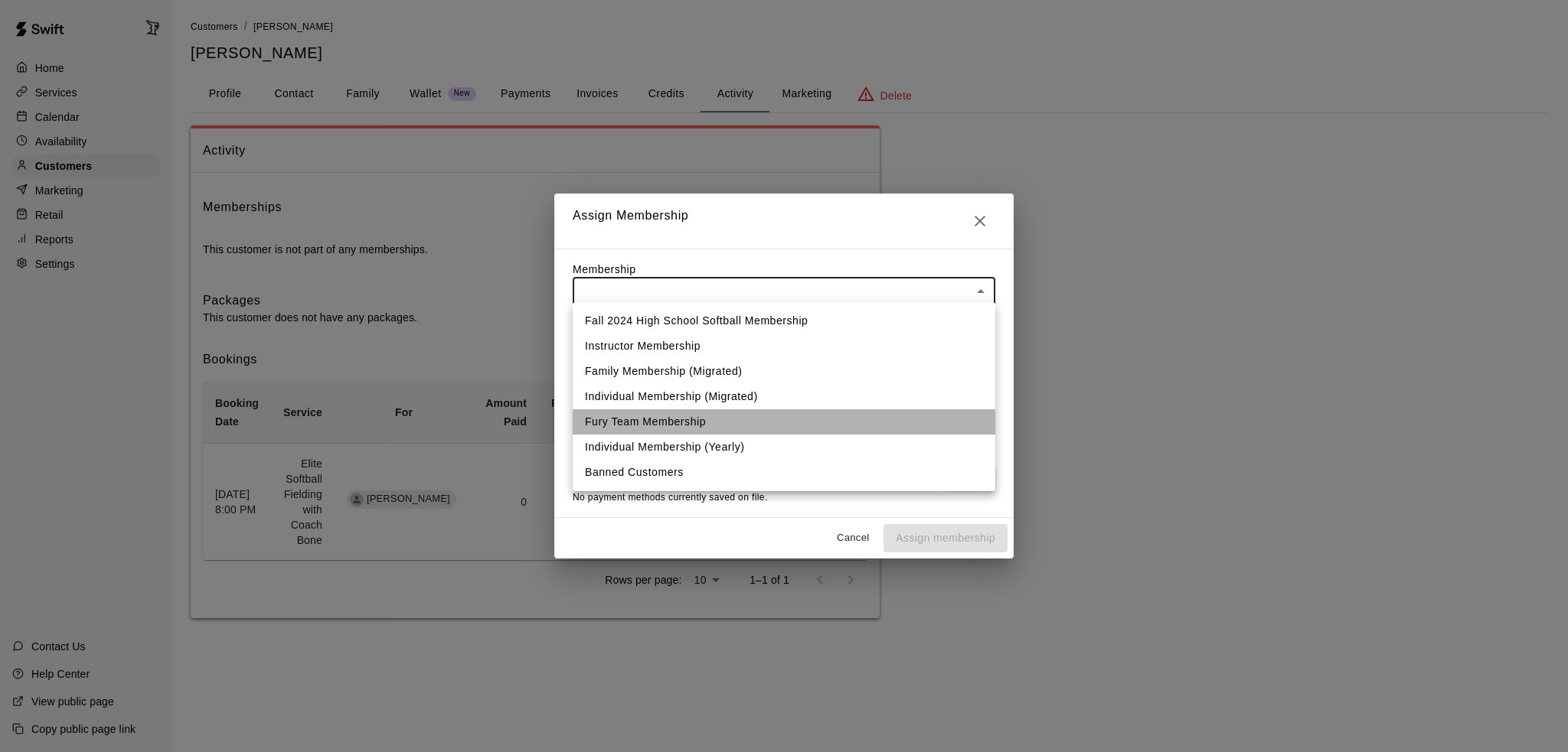
click at [627, 422] on li "Fury Team Membership" at bounding box center [784, 422] width 423 height 25
type input "**********"
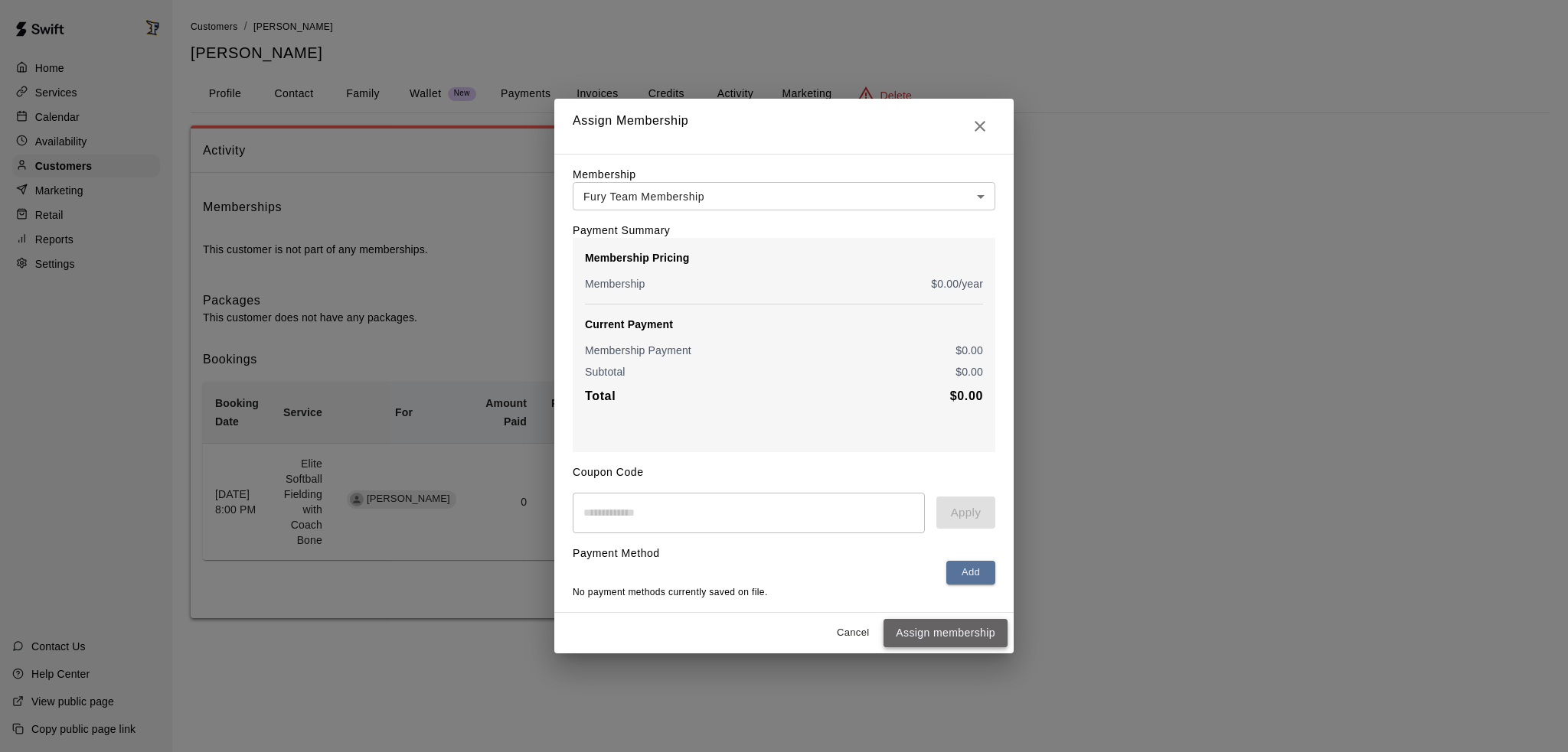
click at [961, 635] on button "Assign membership" at bounding box center [945, 633] width 124 height 28
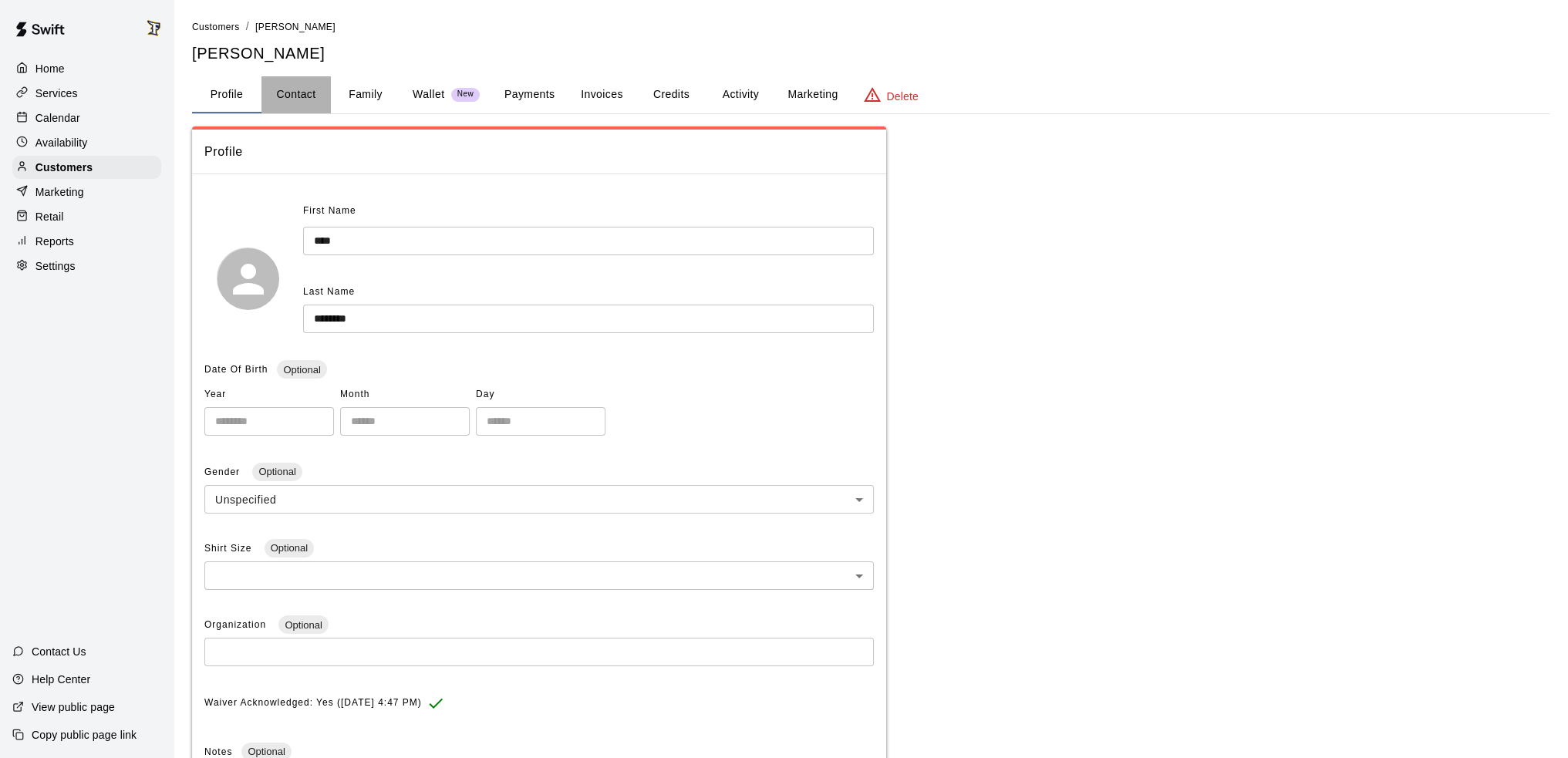
click at [310, 89] on button "Contact" at bounding box center [295, 95] width 69 height 37
select select "**"
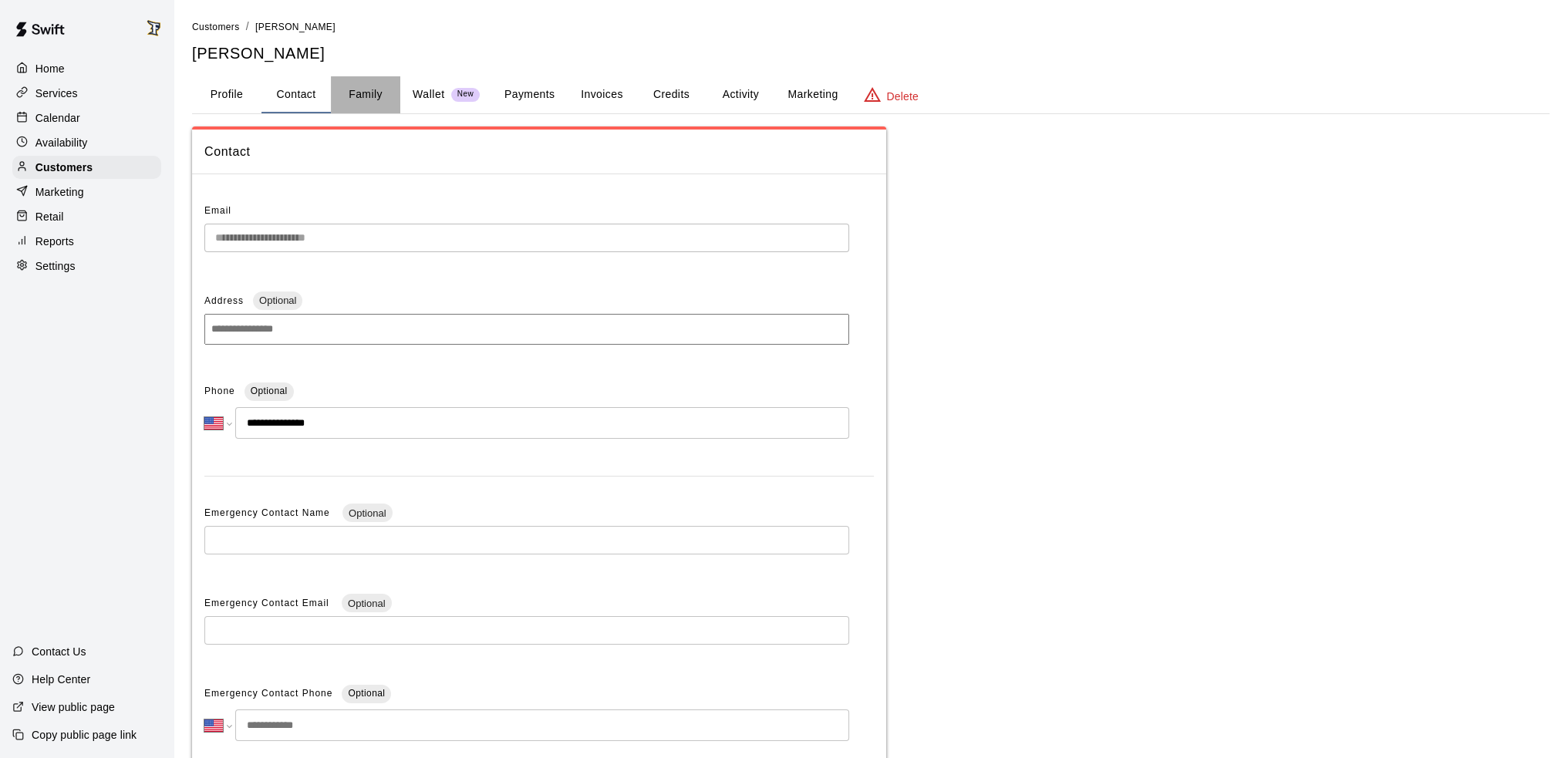
click at [356, 91] on button "Family" at bounding box center [365, 95] width 69 height 37
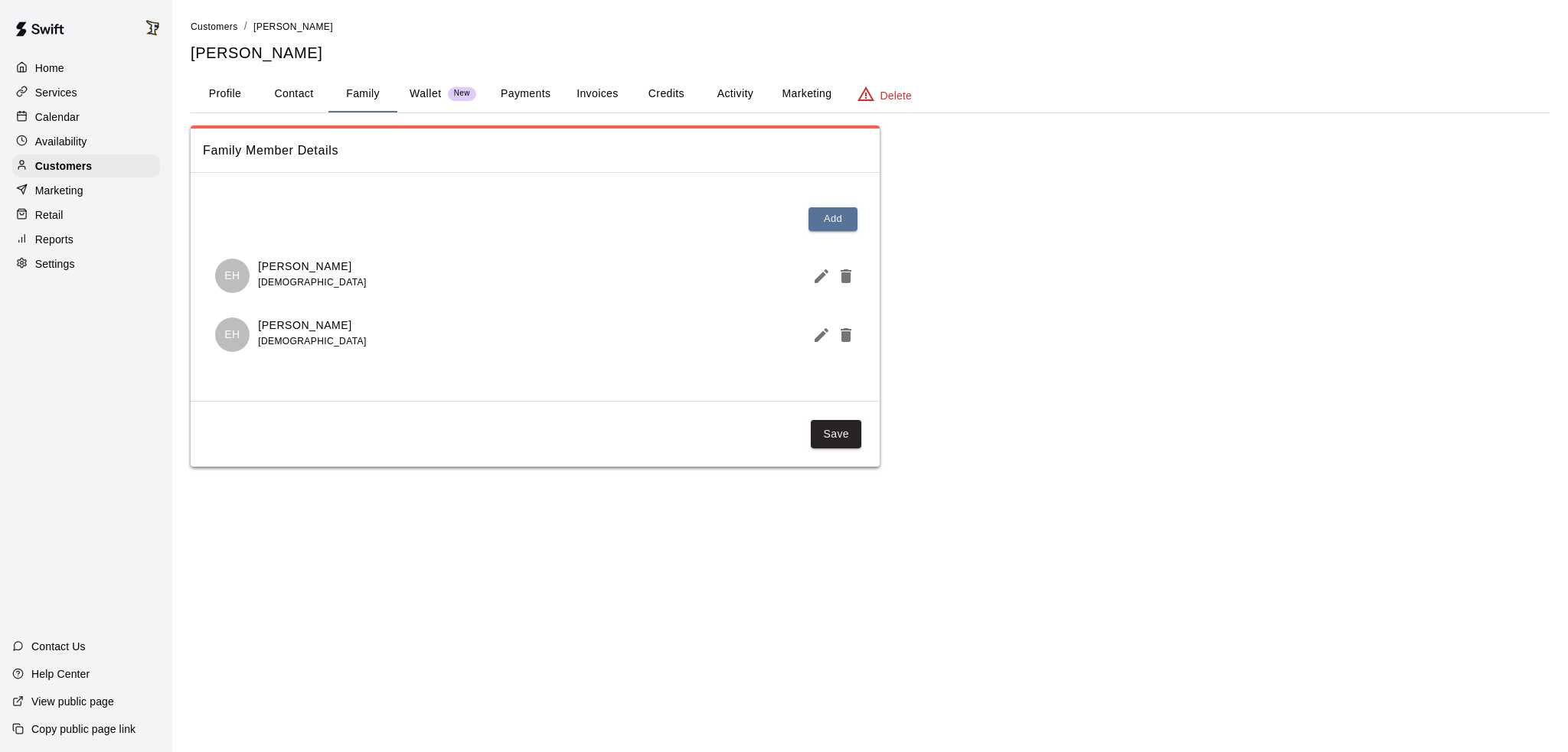
click at [232, 94] on button "Profile" at bounding box center [224, 94] width 69 height 36
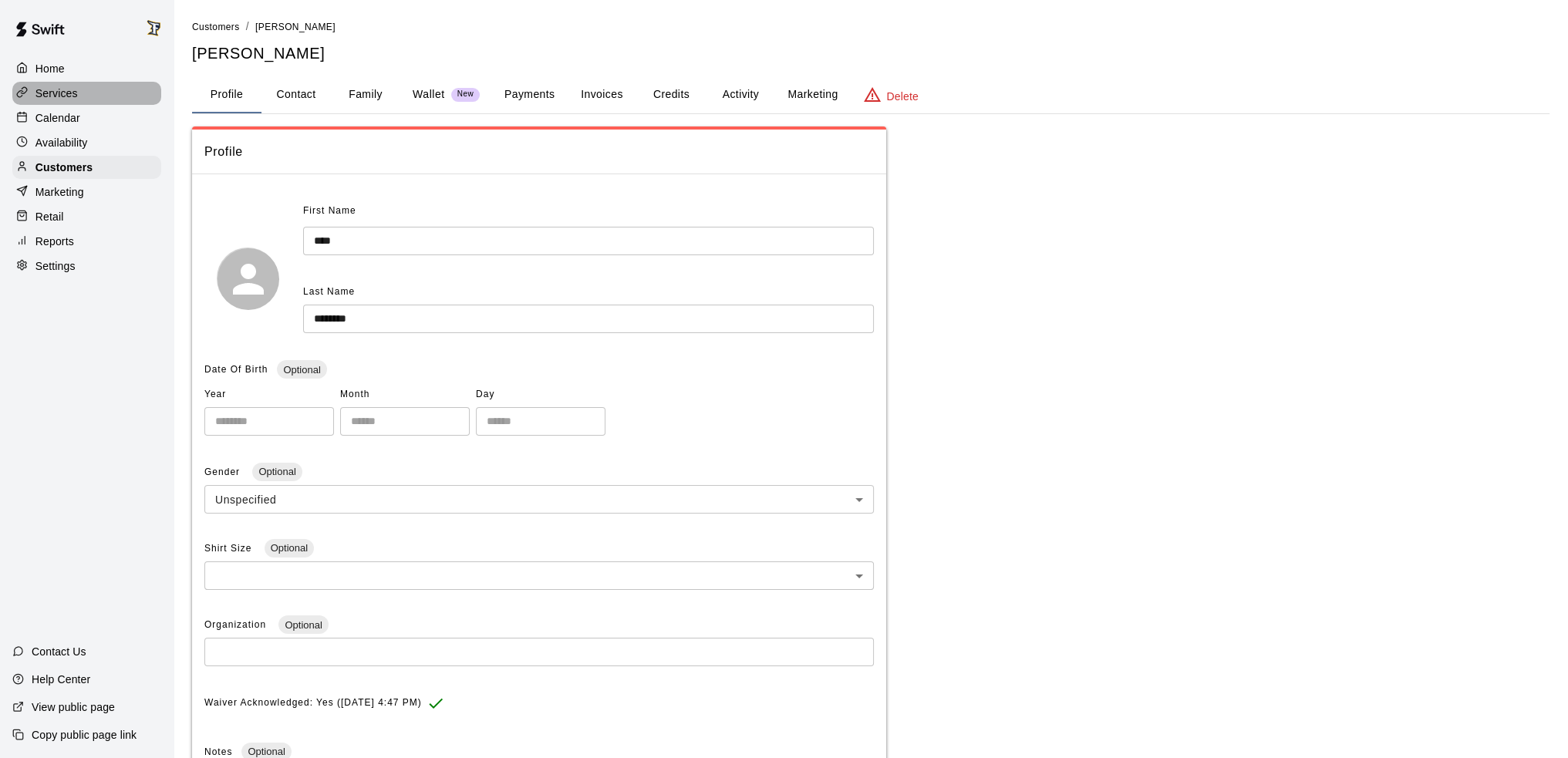
click at [64, 101] on p "Services" at bounding box center [56, 93] width 42 height 16
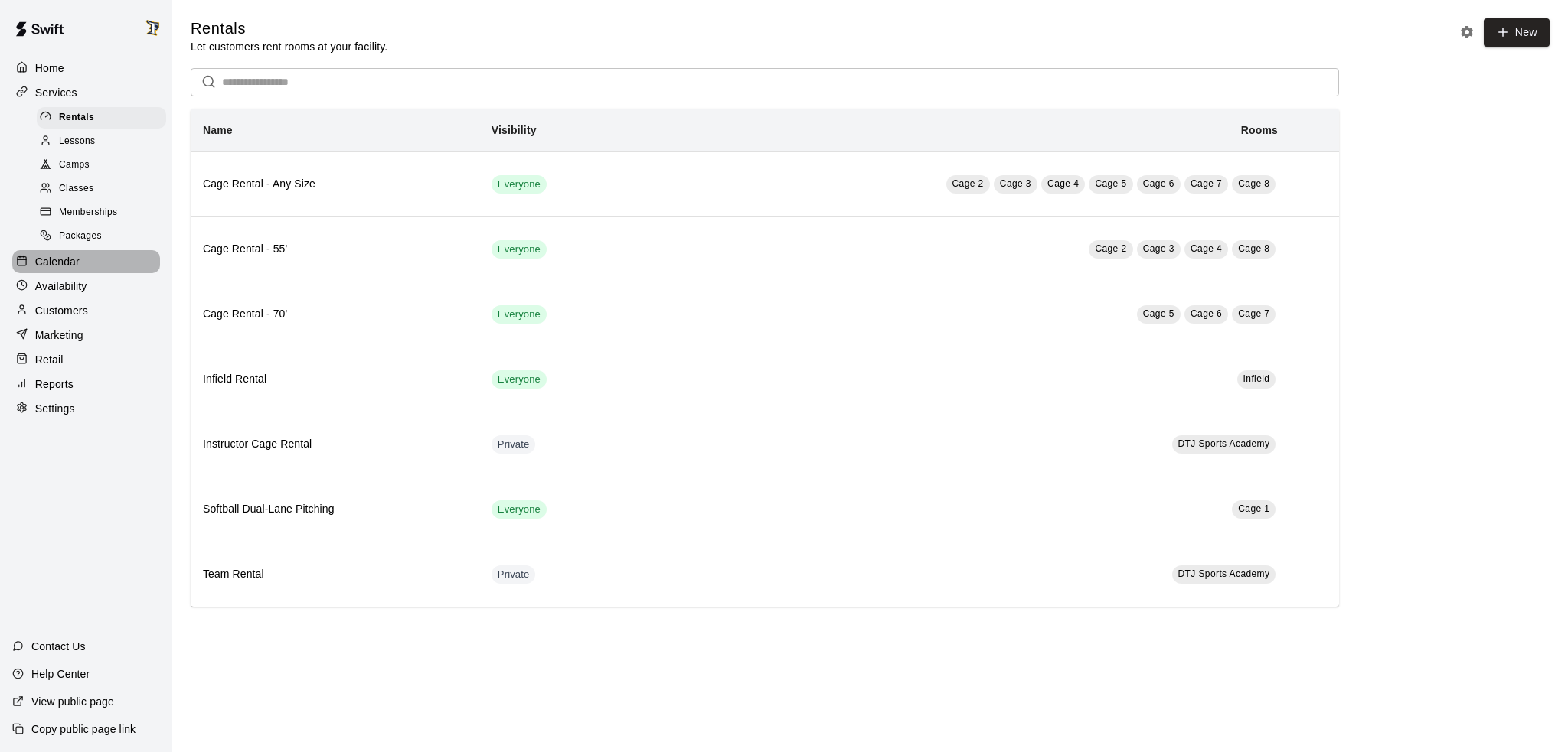
click at [64, 270] on p "Calendar" at bounding box center [57, 261] width 45 height 15
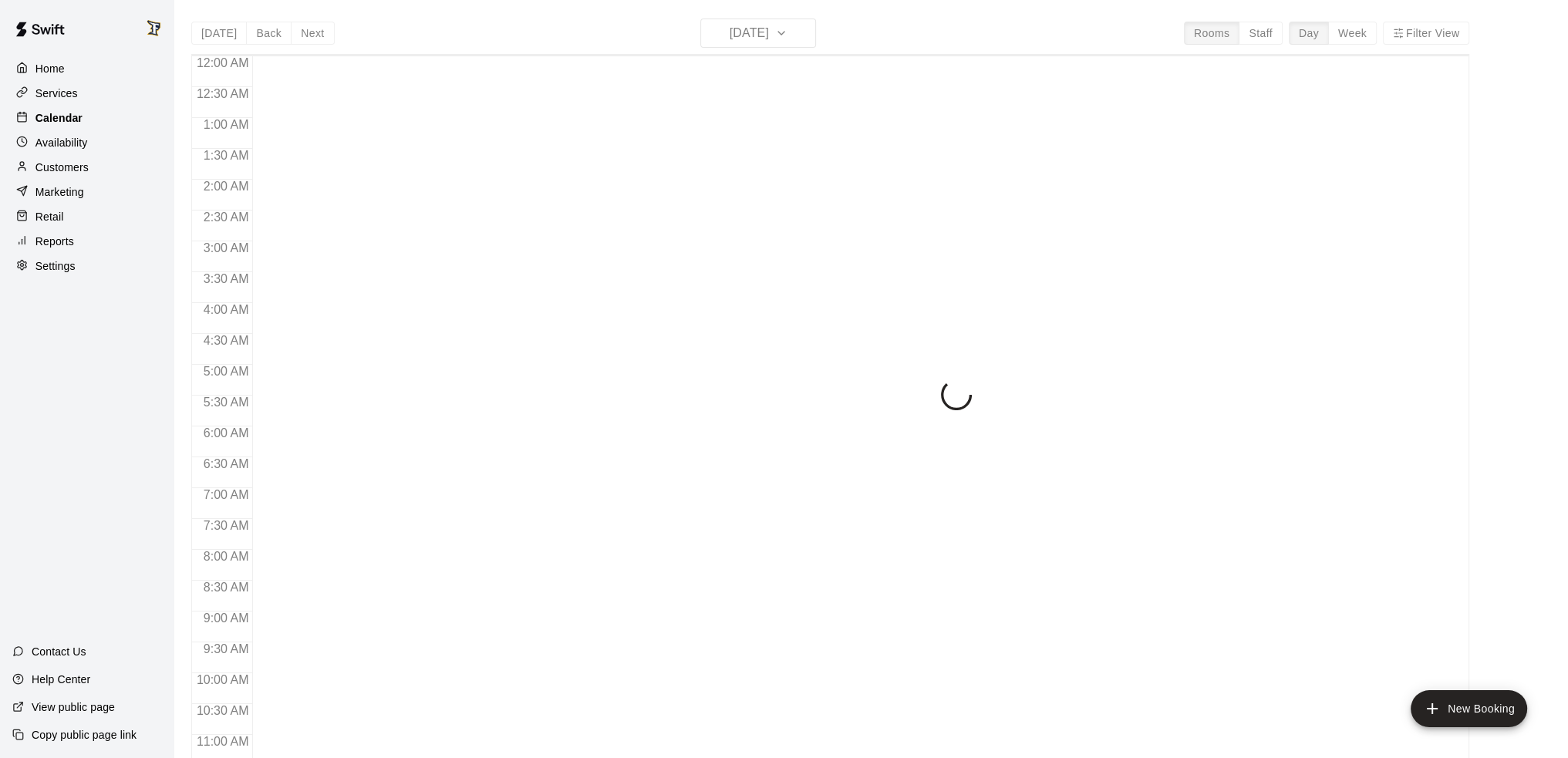
scroll to position [760, 0]
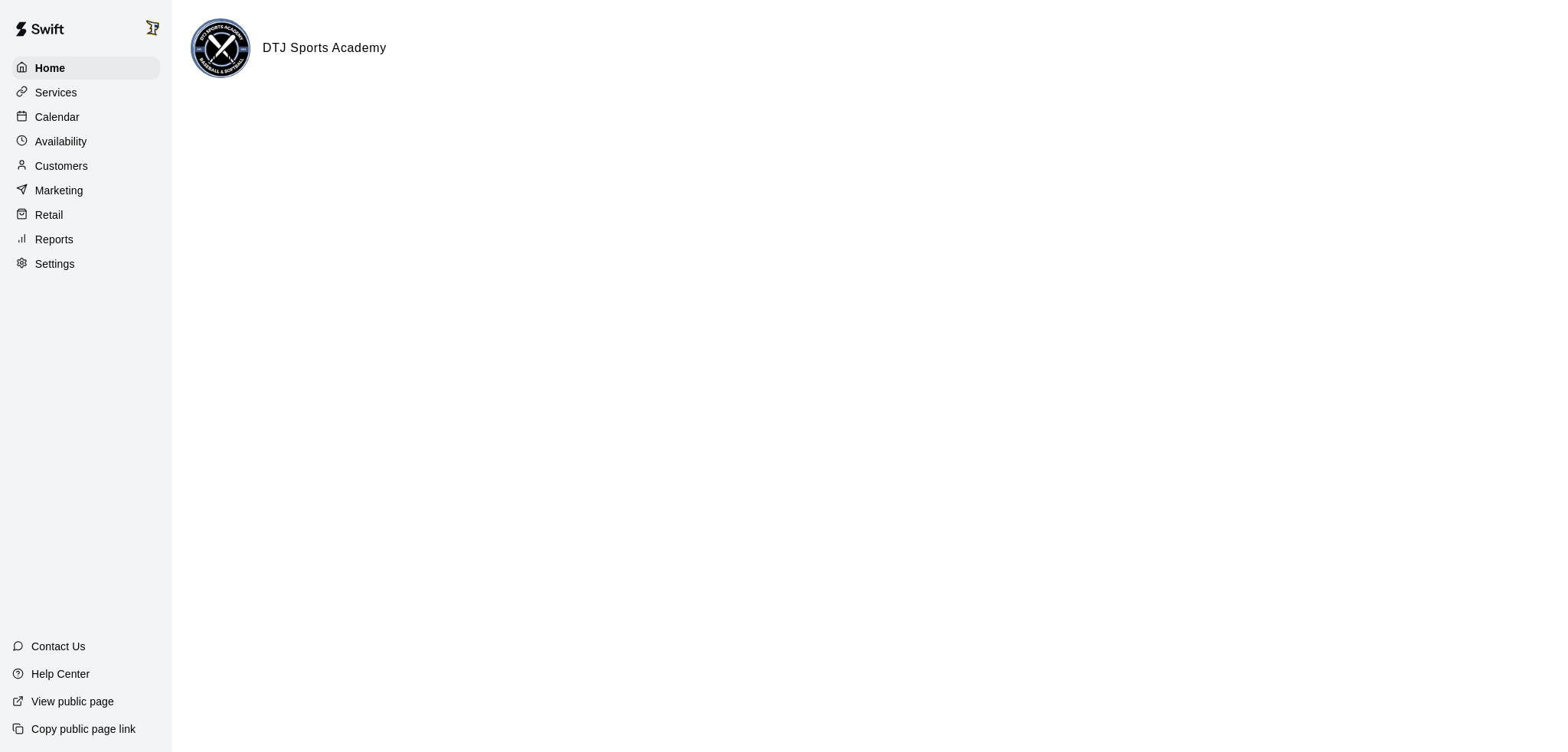
click at [78, 174] on p "Customers" at bounding box center [61, 166] width 53 height 15
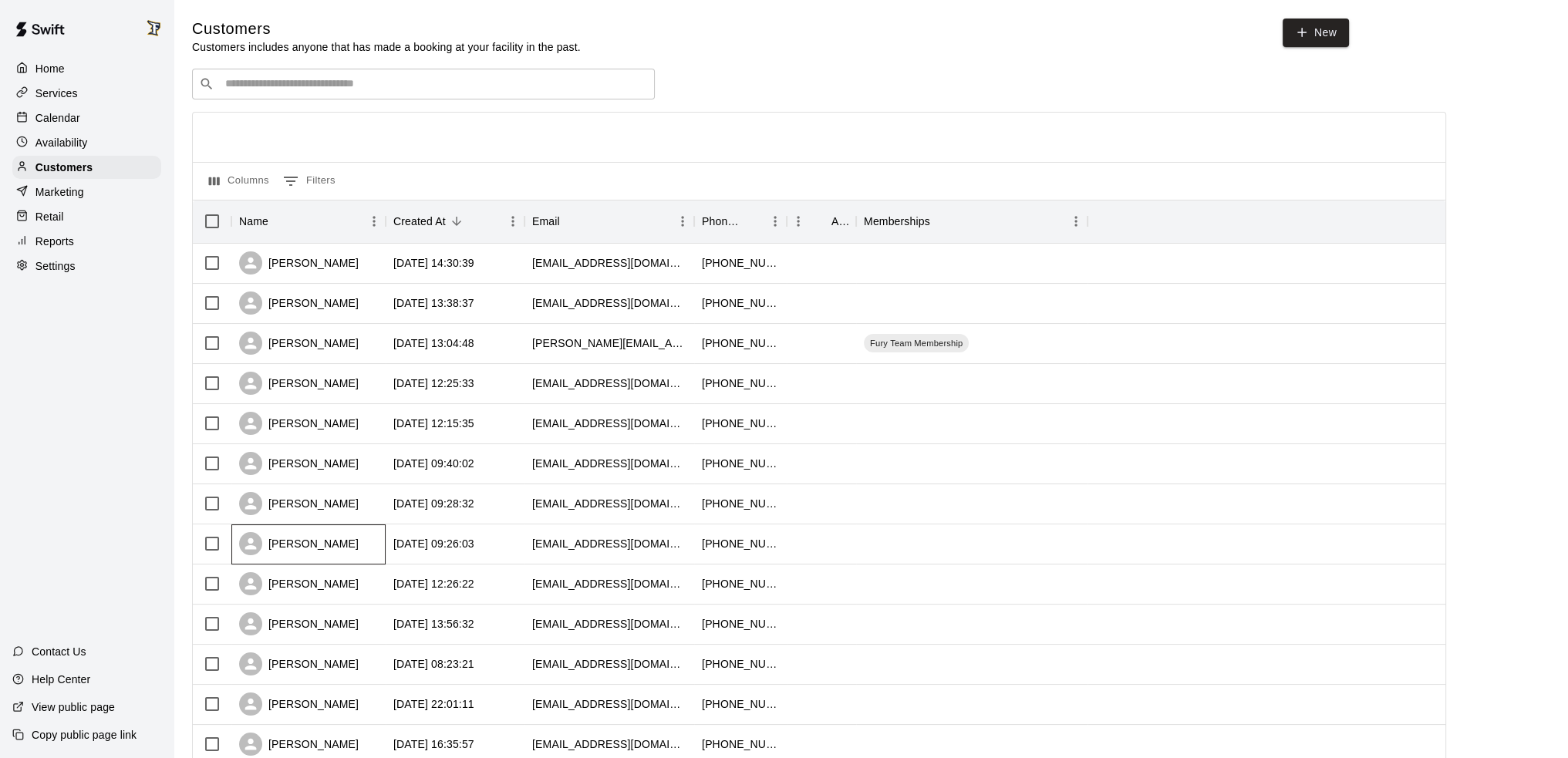
click at [272, 543] on div "[PERSON_NAME]" at bounding box center [299, 543] width 120 height 23
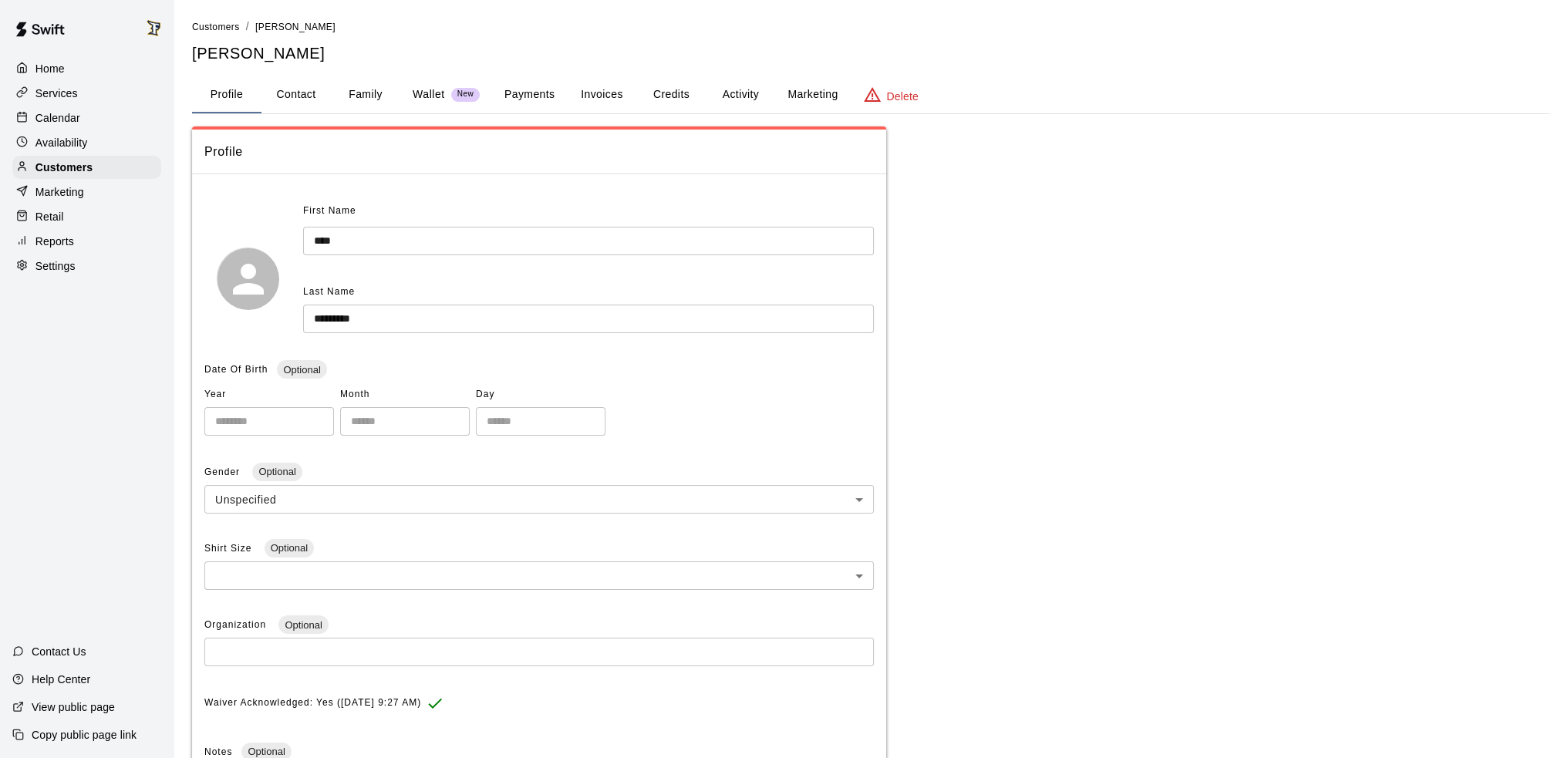
click at [356, 93] on button "Family" at bounding box center [365, 95] width 69 height 37
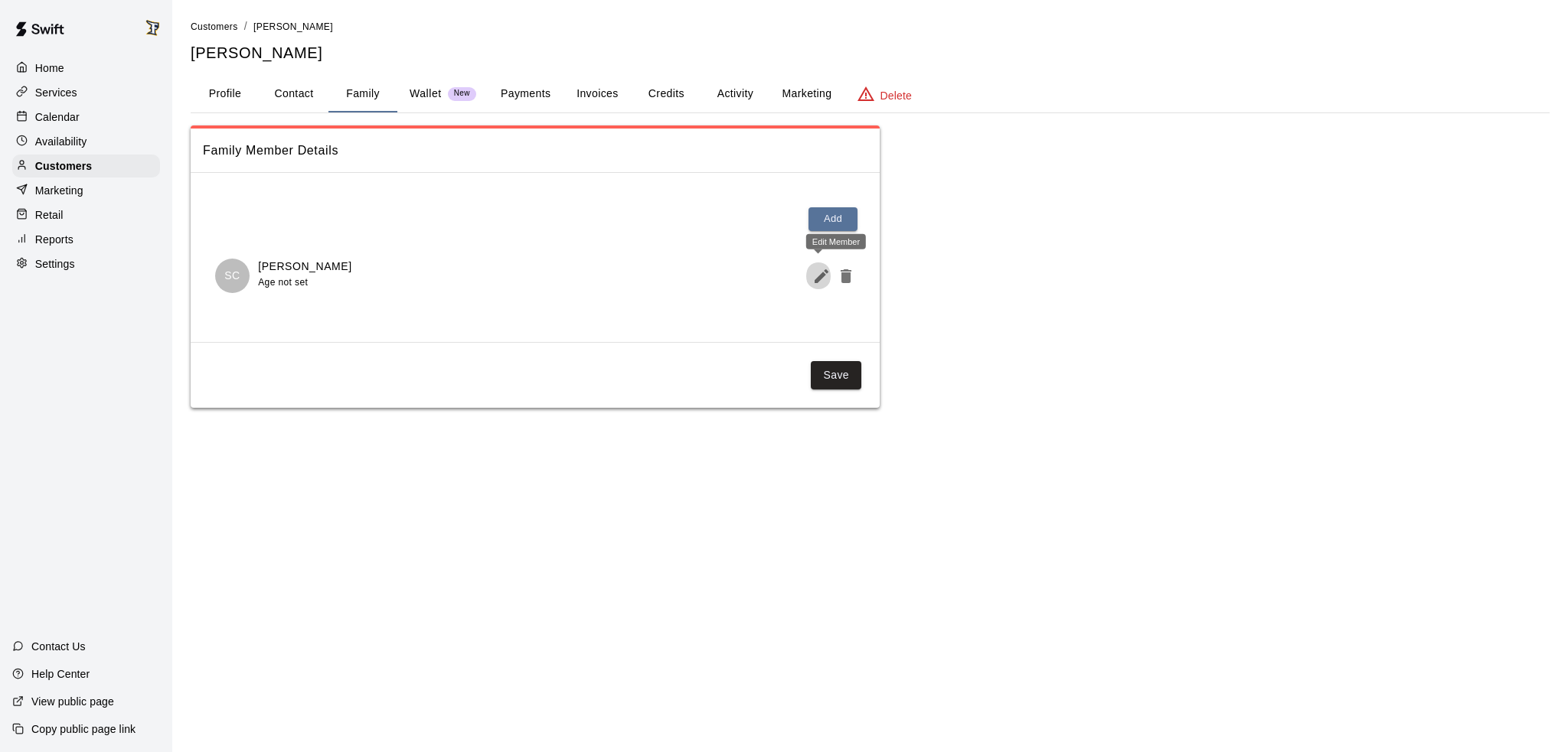
click at [820, 274] on icon "Edit Member" at bounding box center [821, 276] width 14 height 14
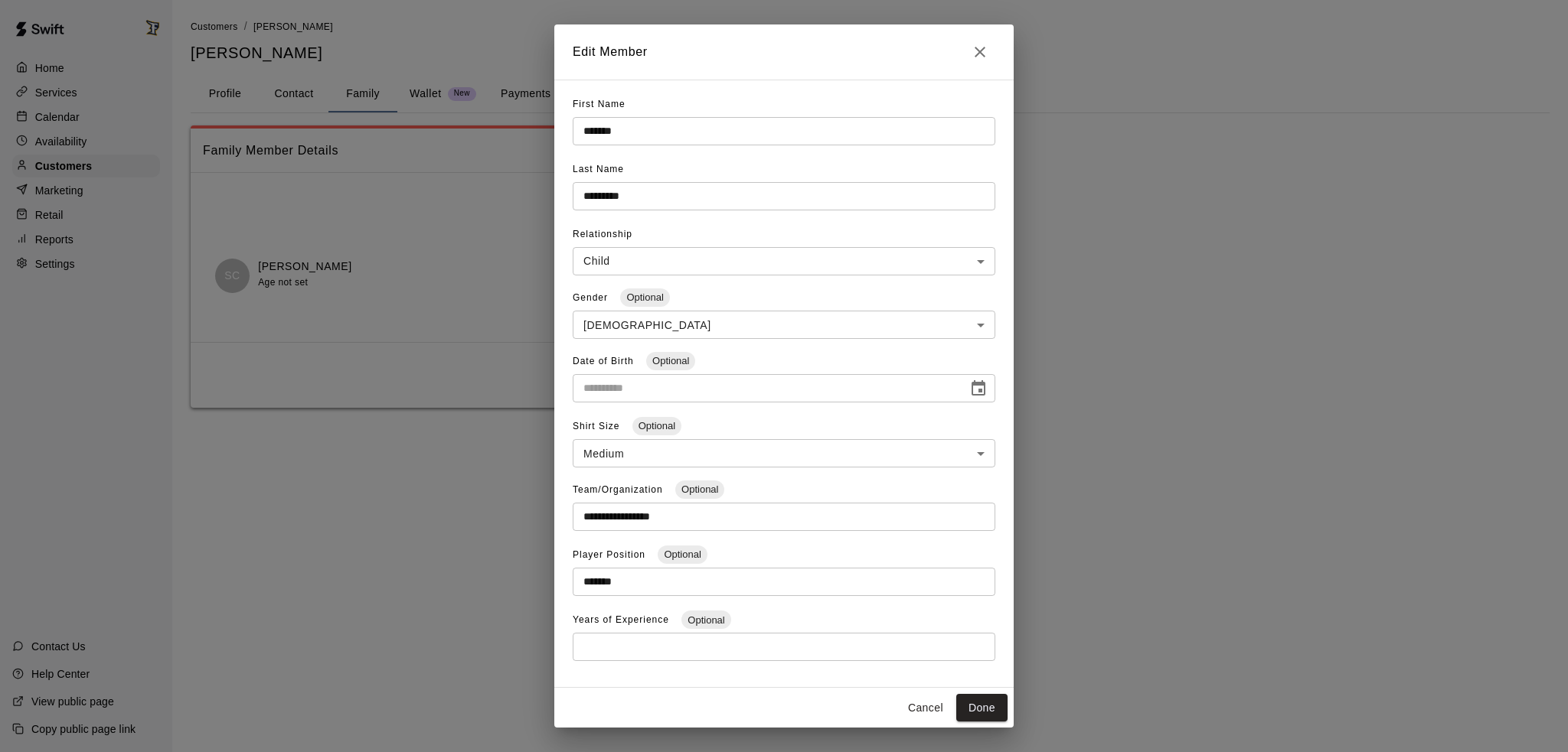
type input "**********"
click at [685, 384] on input "**********" at bounding box center [765, 388] width 385 height 28
click at [974, 58] on icon "Close" at bounding box center [980, 52] width 19 height 19
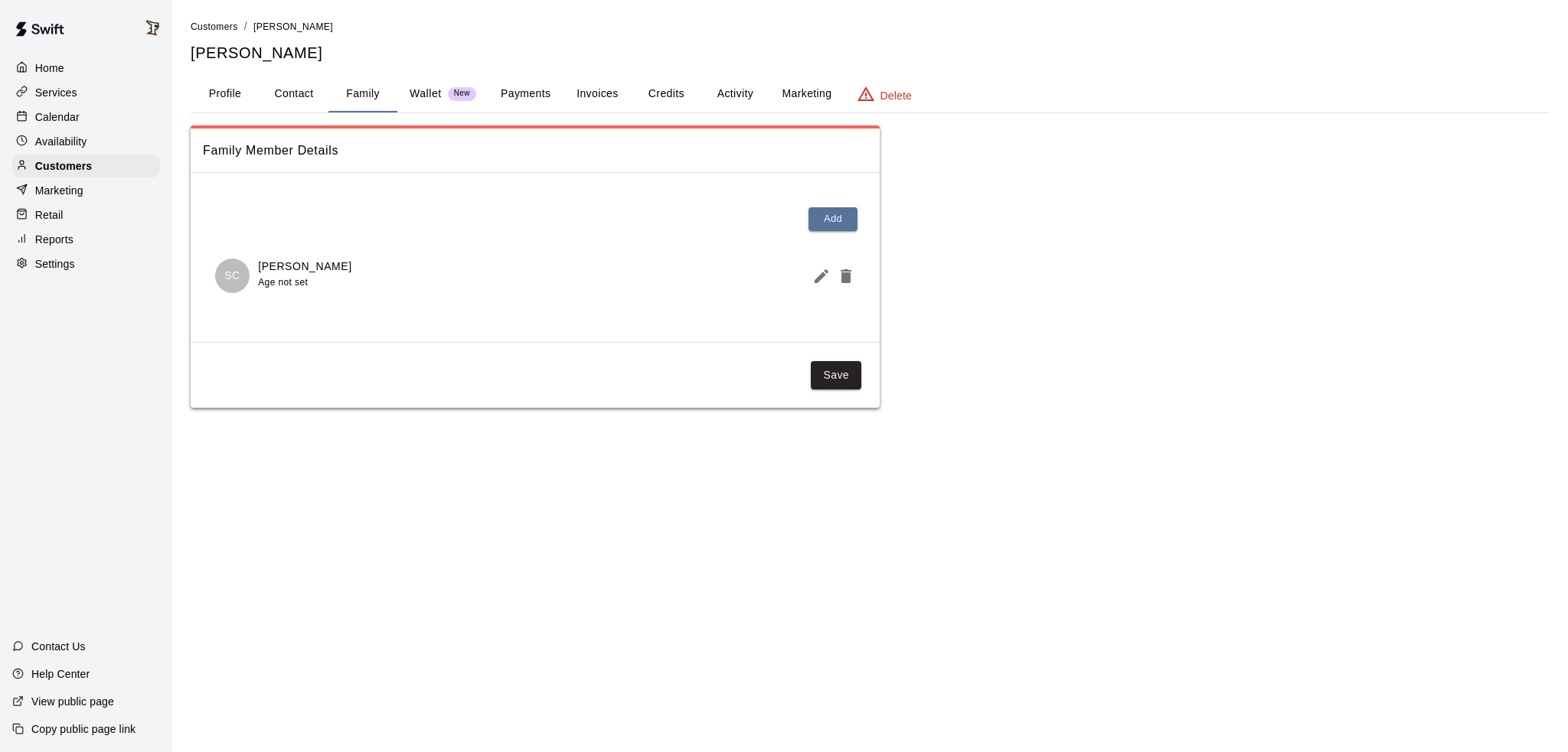
click at [735, 88] on button "Activity" at bounding box center [735, 94] width 69 height 36
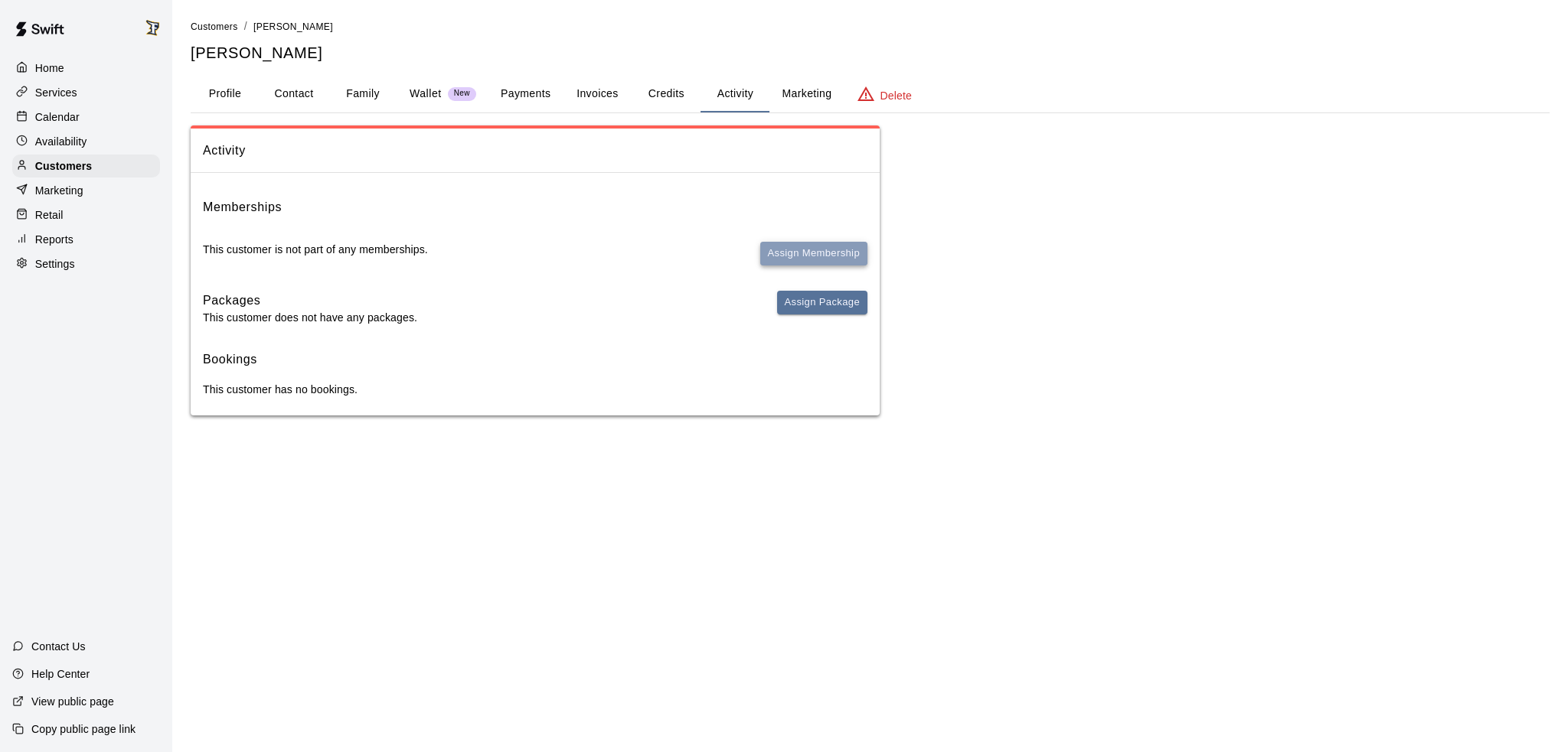
click at [807, 246] on button "Assign Membership" at bounding box center [814, 253] width 107 height 23
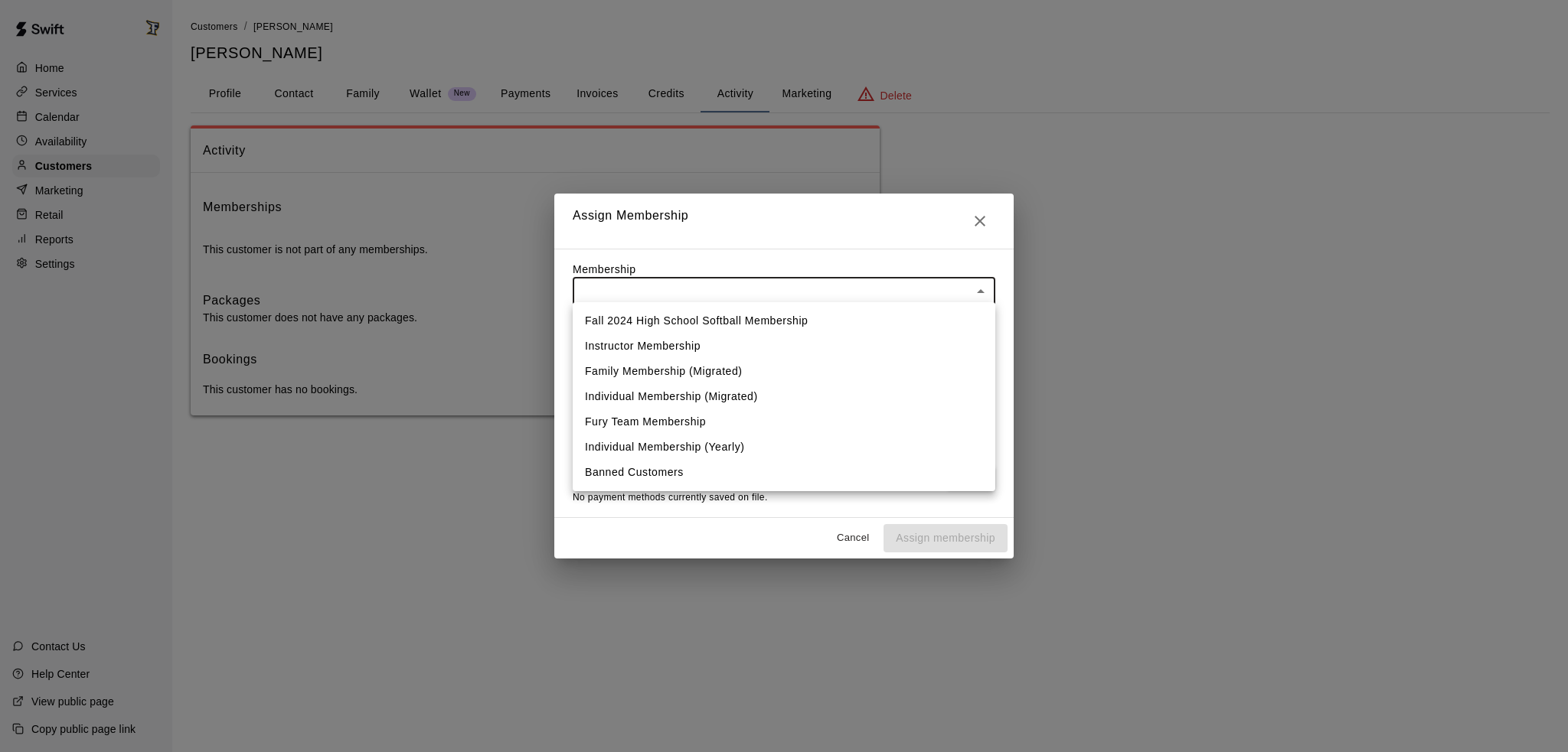
click at [706, 294] on body "Home Services Calendar Availability Customers Marketing Retail Reports Settings…" at bounding box center [784, 223] width 1568 height 446
click at [646, 422] on li "Fury Team Membership" at bounding box center [784, 422] width 423 height 25
type input "**********"
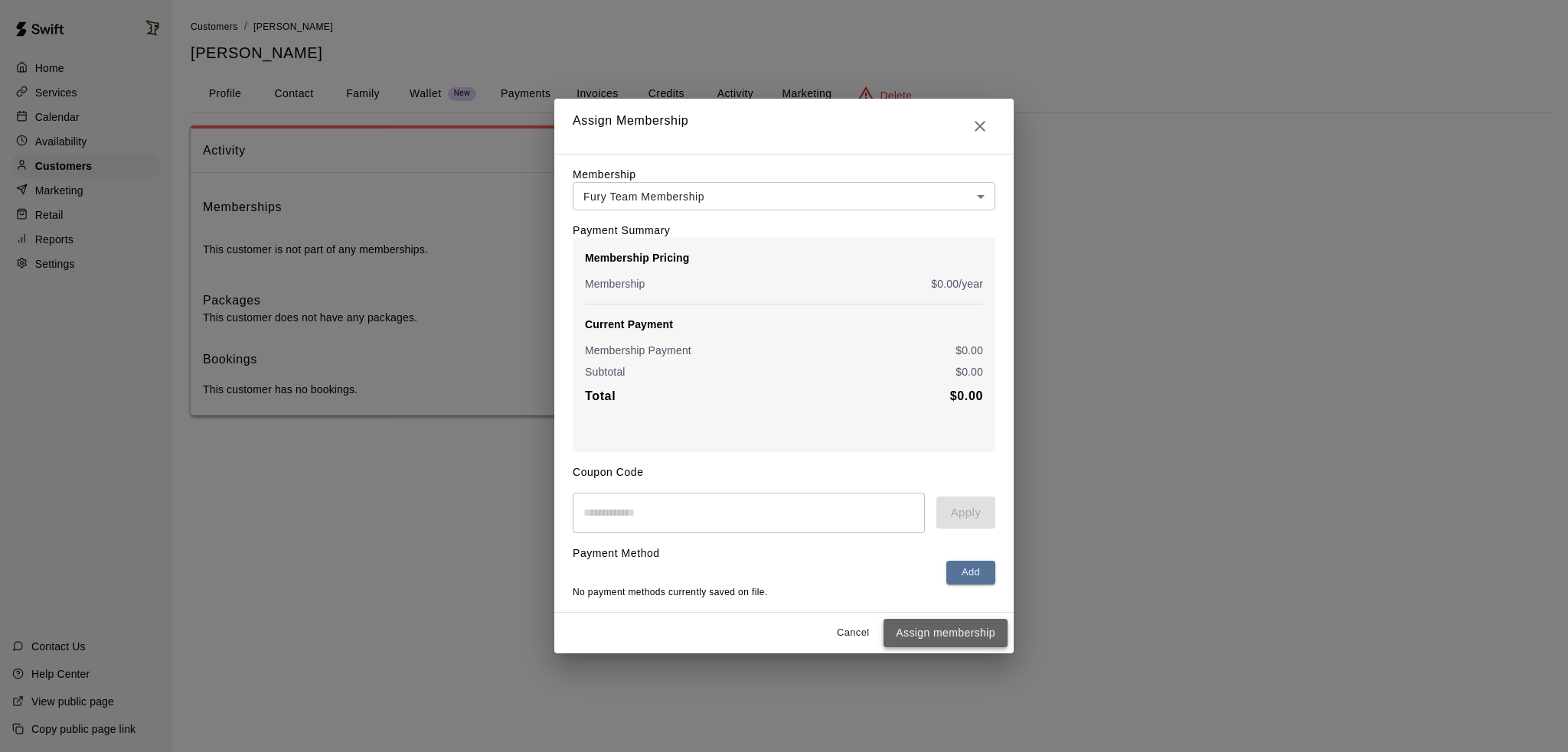
click at [940, 636] on button "Assign membership" at bounding box center [945, 633] width 124 height 28
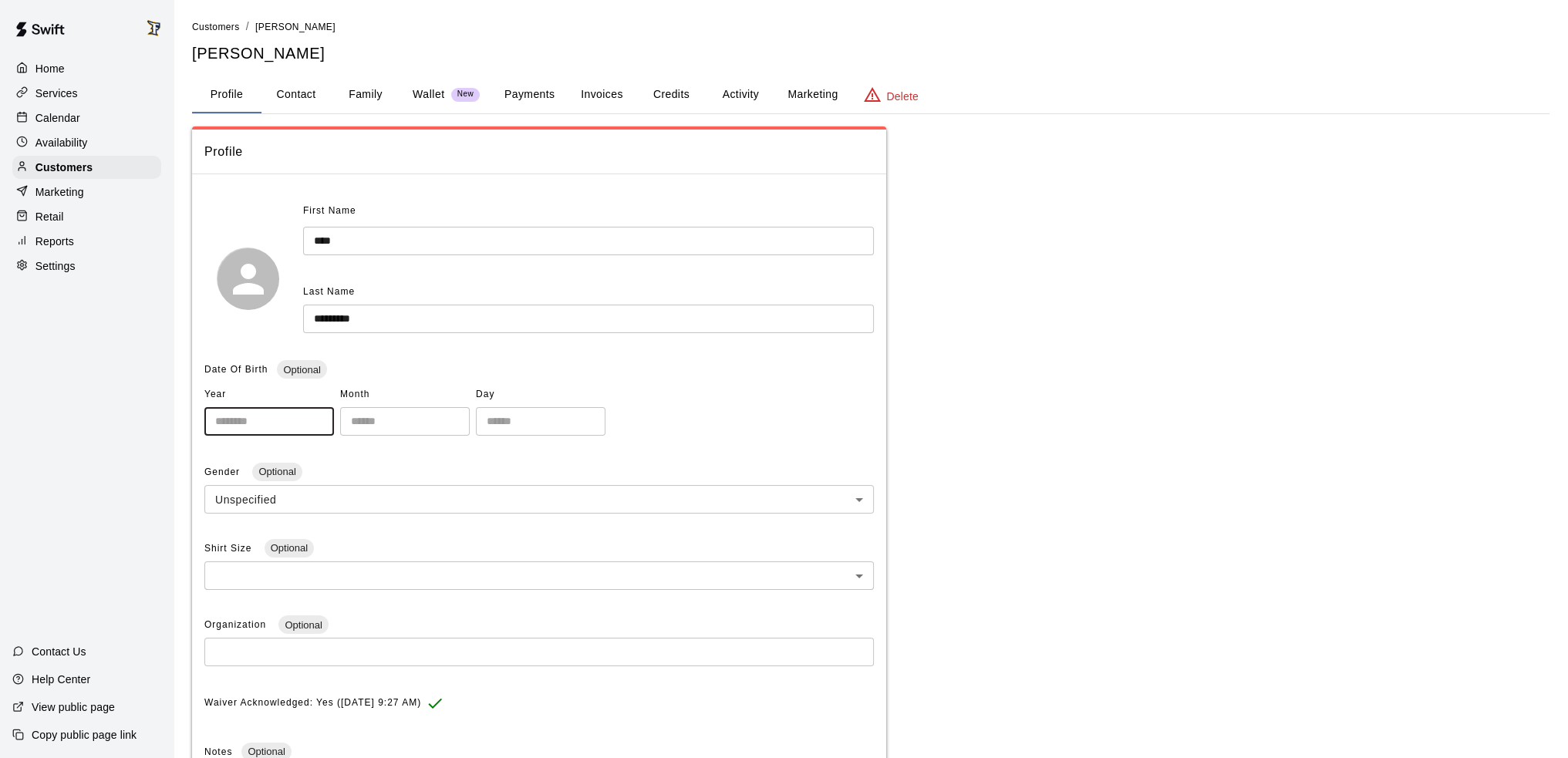
click at [285, 414] on input "number" at bounding box center [269, 421] width 130 height 29
type input "****"
click at [411, 416] on input "number" at bounding box center [405, 421] width 130 height 29
type input "**"
click at [553, 429] on input "number" at bounding box center [540, 421] width 130 height 29
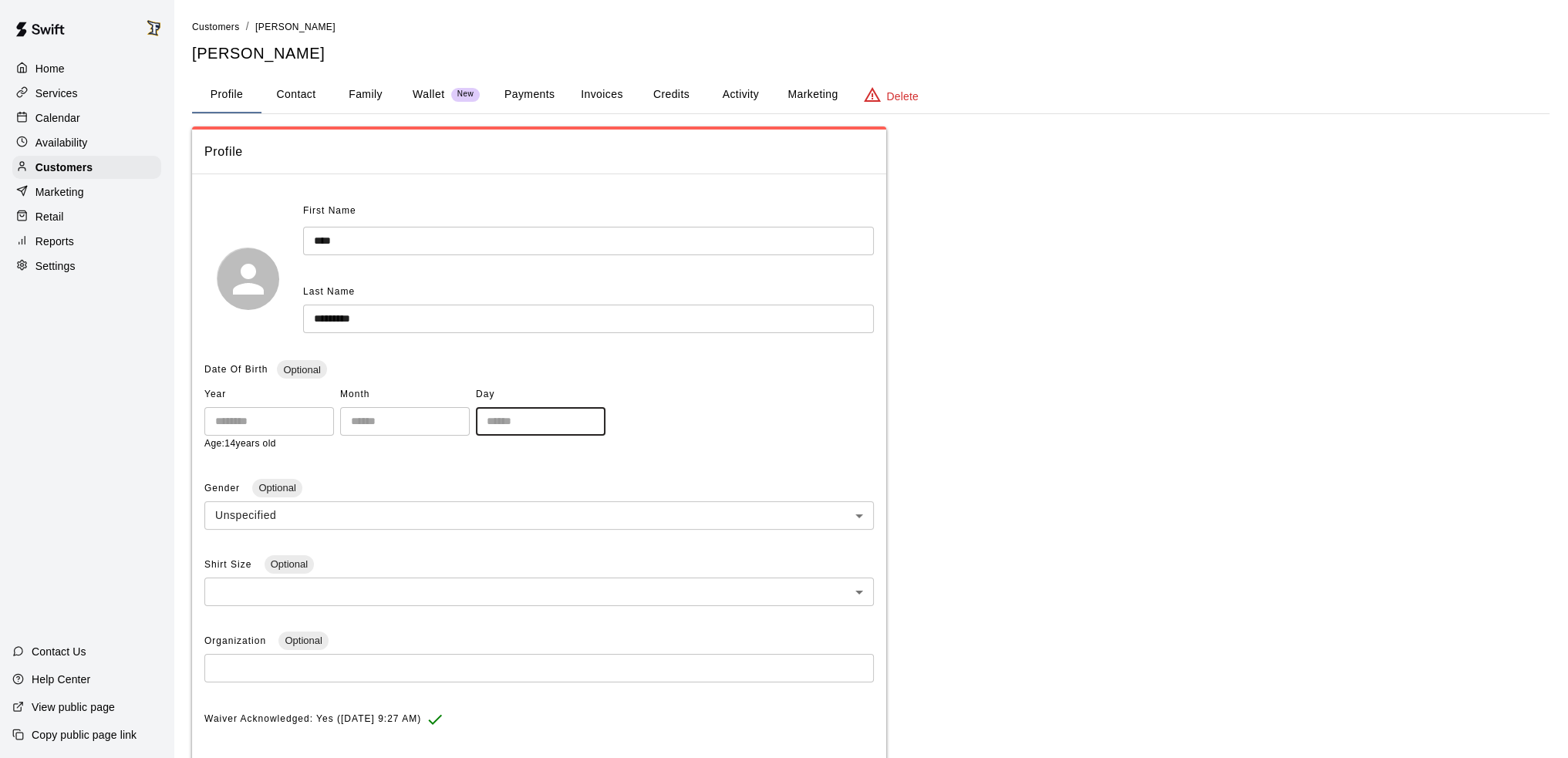
type input "**"
click at [1034, 376] on div "**********" at bounding box center [870, 574] width 1358 height 895
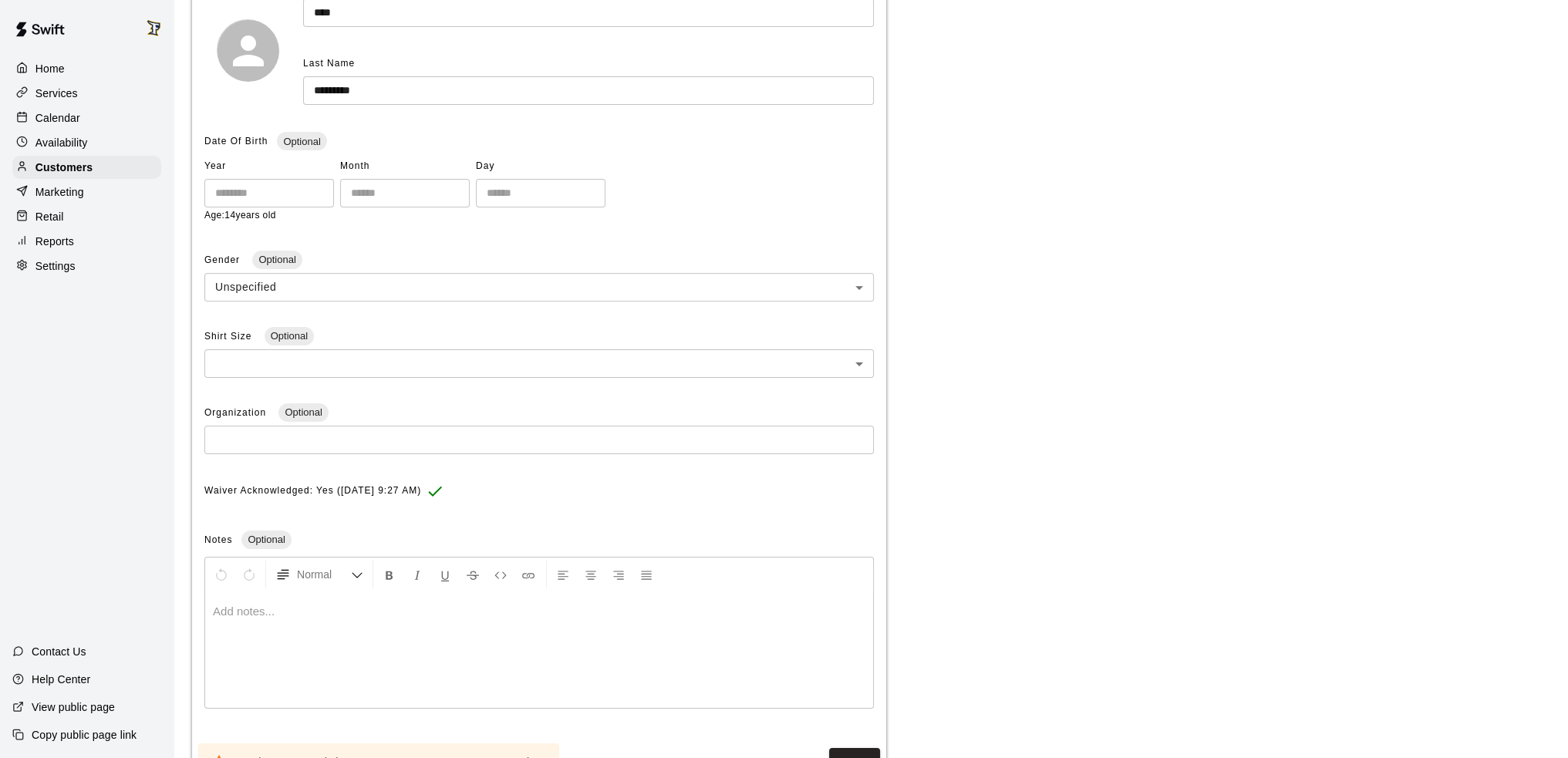
scroll to position [295, 0]
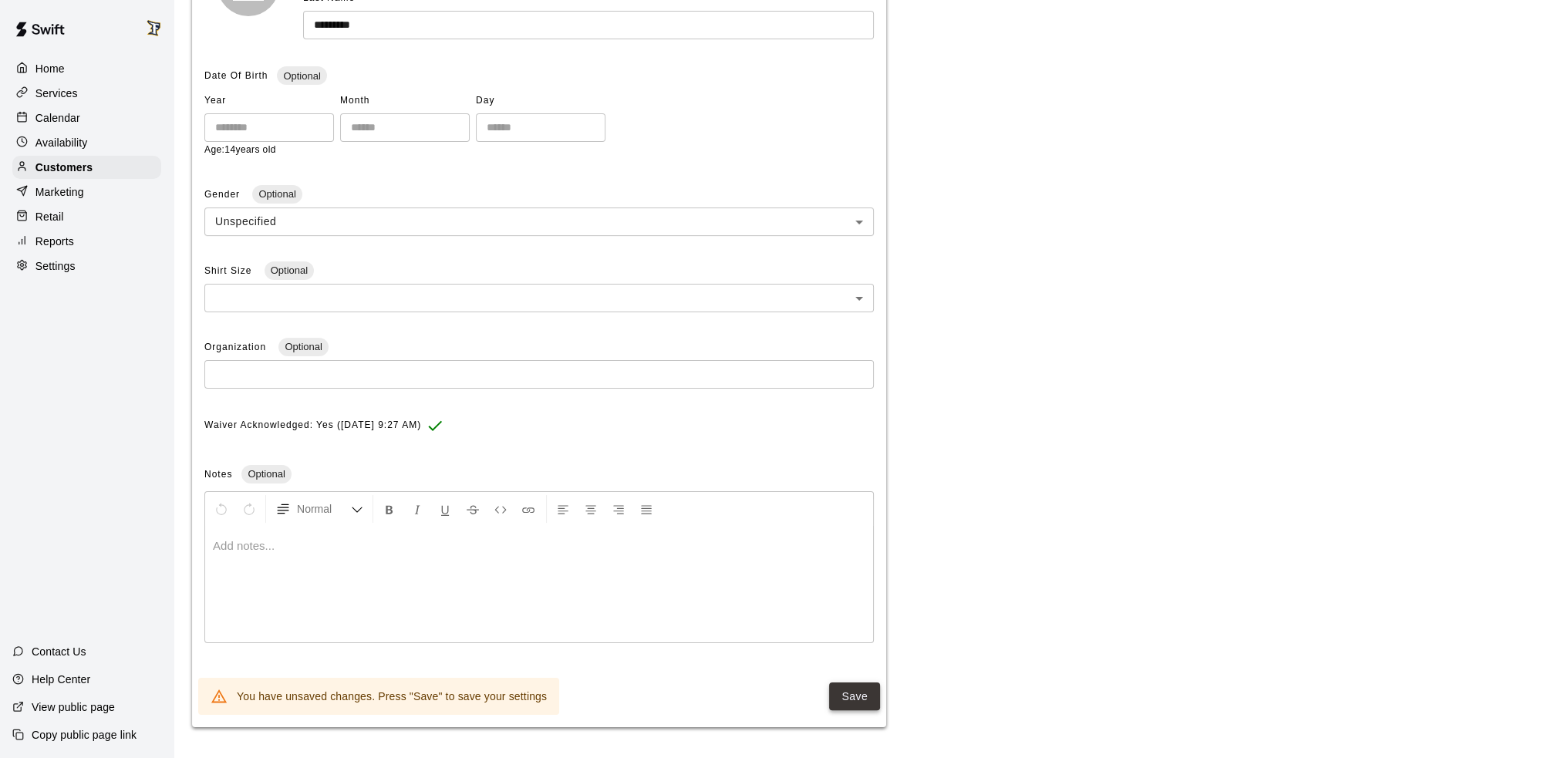
click at [842, 694] on button "Save" at bounding box center [854, 697] width 51 height 29
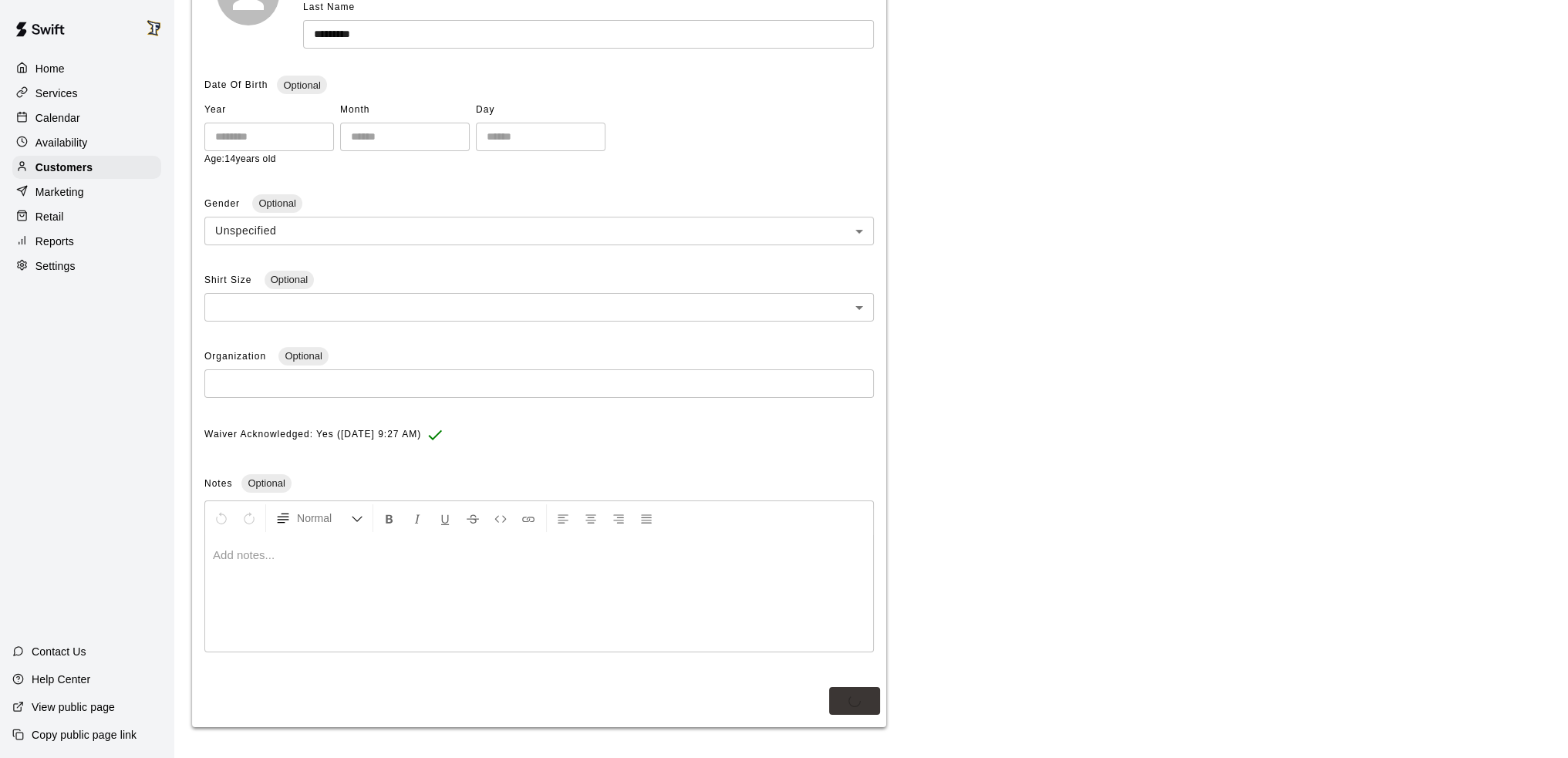
scroll to position [286, 0]
click at [857, 699] on button "Save" at bounding box center [854, 701] width 51 height 29
